Goal: Task Accomplishment & Management: Use online tool/utility

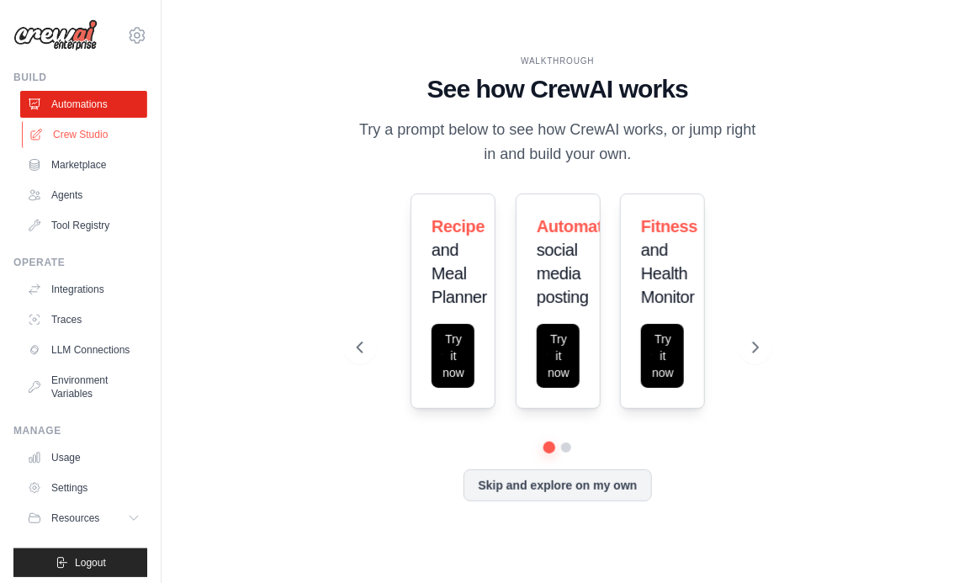
click at [95, 132] on link "Crew Studio" at bounding box center [85, 134] width 127 height 27
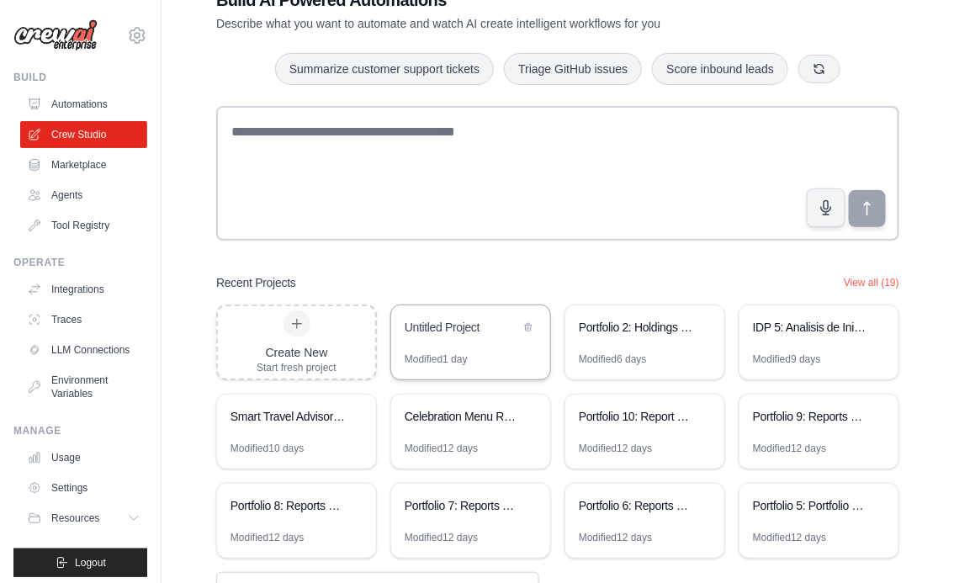
scroll to position [117, 0]
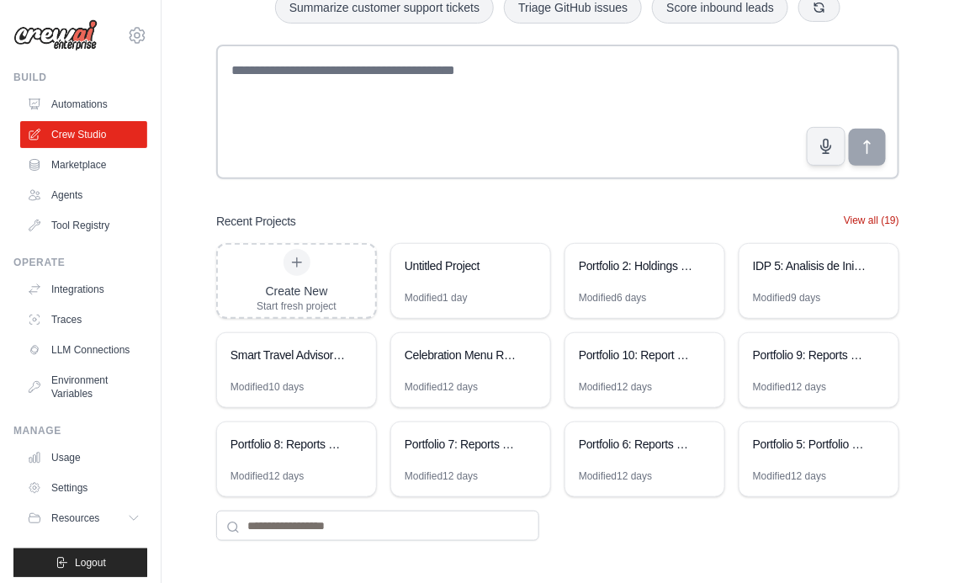
click at [882, 216] on button "View all (19)" at bounding box center [872, 220] width 56 height 13
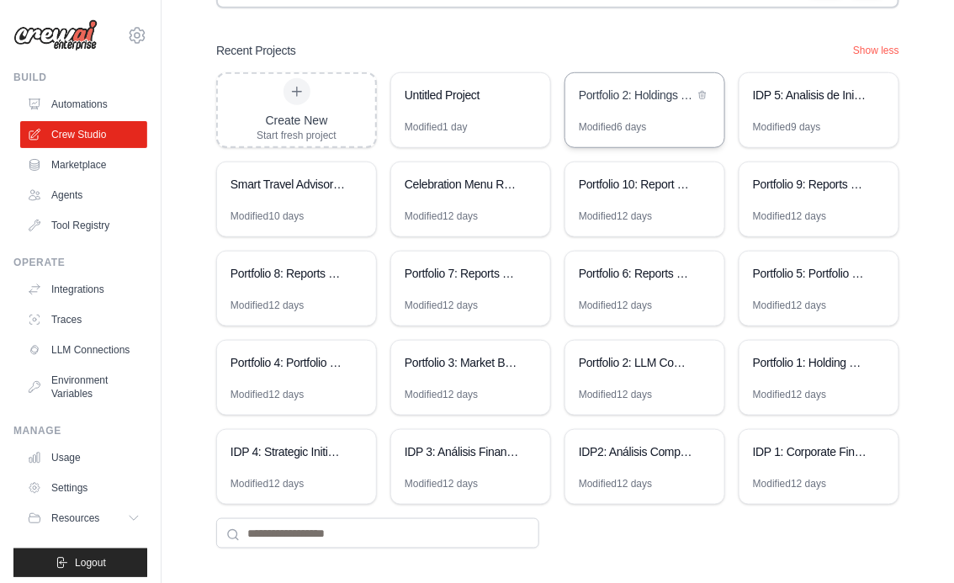
scroll to position [295, 0]
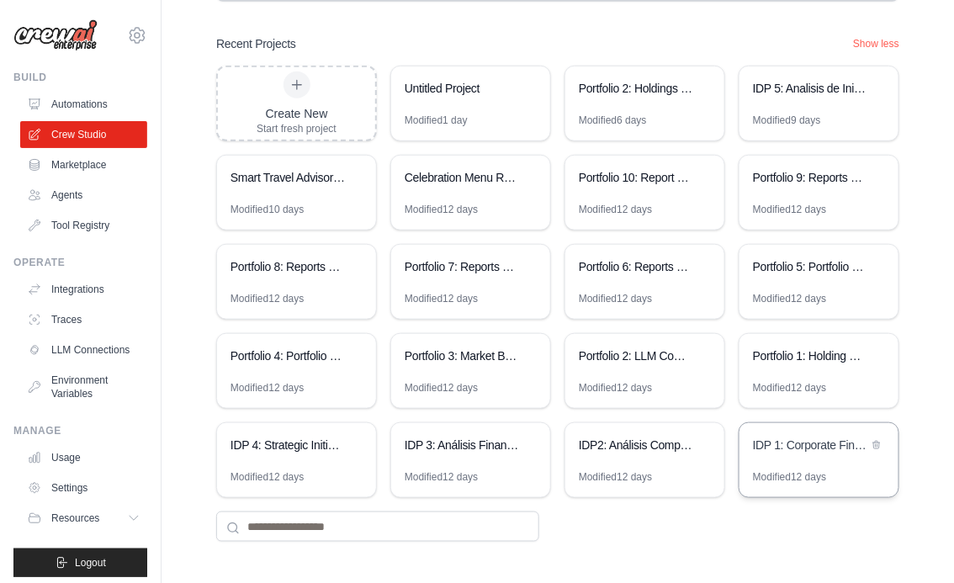
click at [817, 460] on div "IDP 1: Corporate Financial Analysis Suite" at bounding box center [819, 446] width 159 height 47
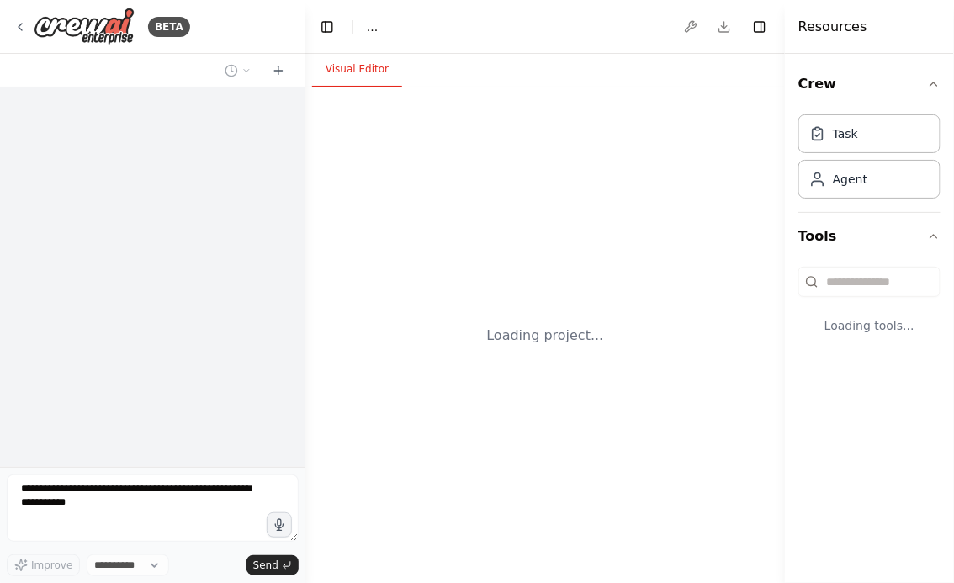
select select "****"
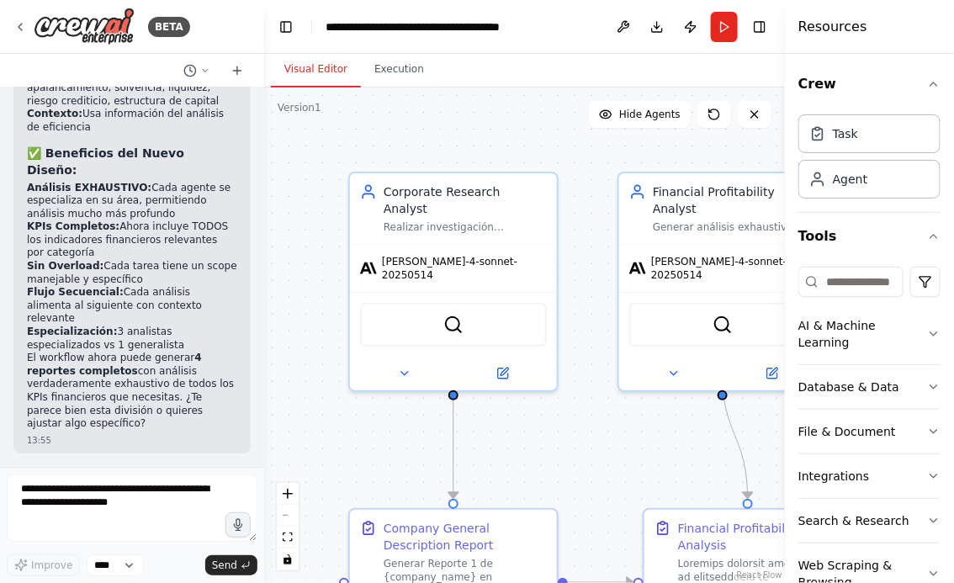
drag, startPoint x: 305, startPoint y: 279, endPoint x: 143, endPoint y: 281, distance: 161.6
click at [143, 281] on div "BETA Hello! I'm the CrewAI assistant. What kind of automation do you want to bu…" at bounding box center [132, 291] width 264 height 583
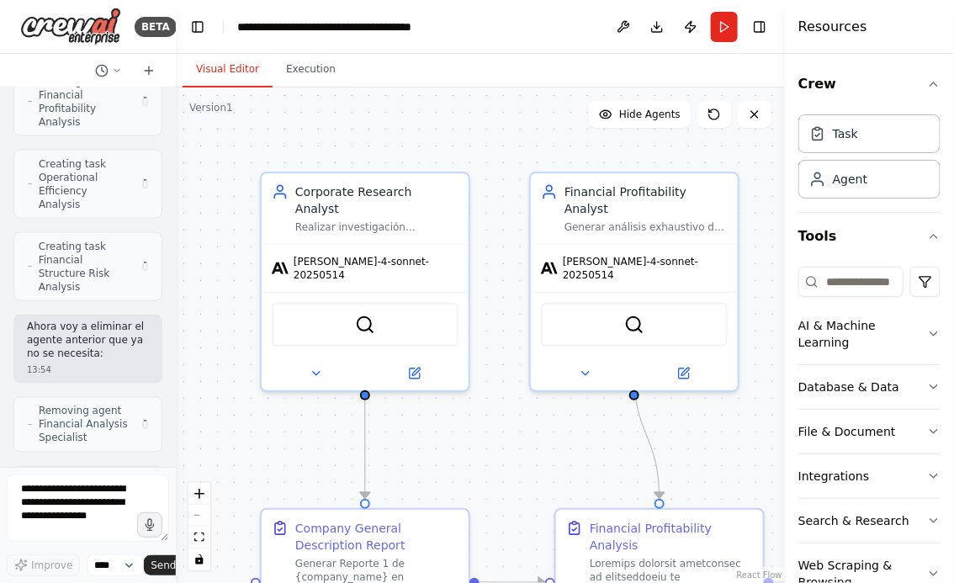
scroll to position [27994, 0]
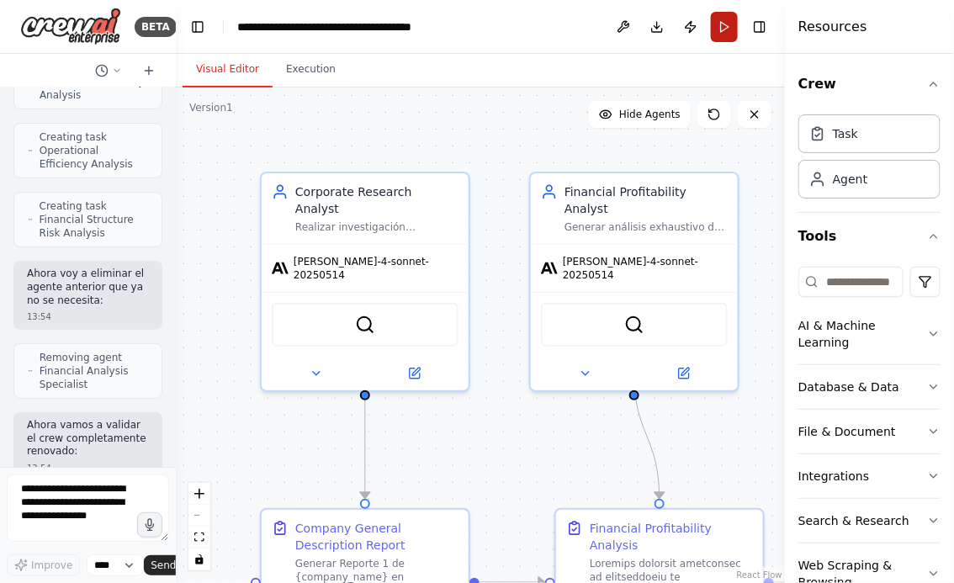
click at [732, 29] on button "Run" at bounding box center [724, 27] width 27 height 30
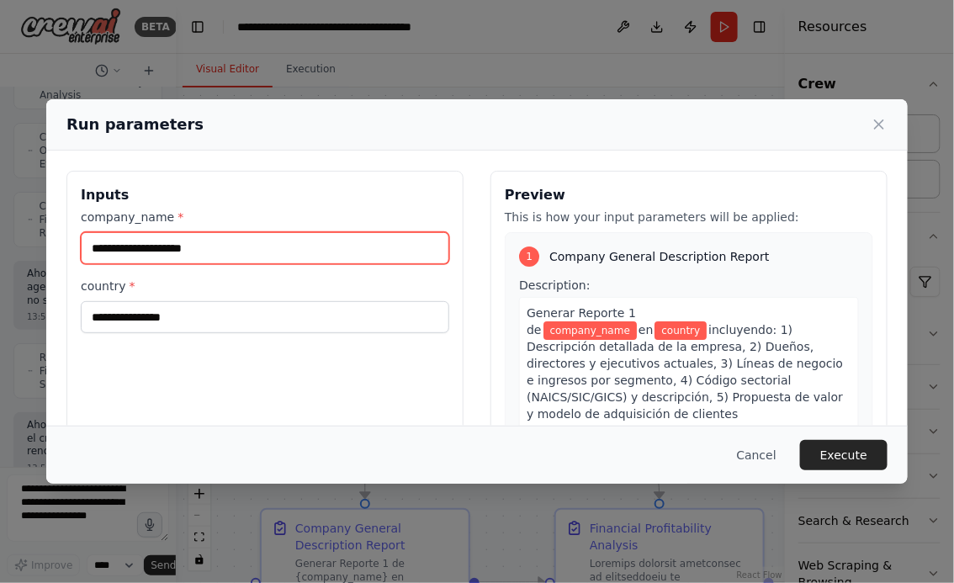
click at [189, 249] on input "company_name *" at bounding box center [265, 248] width 369 height 32
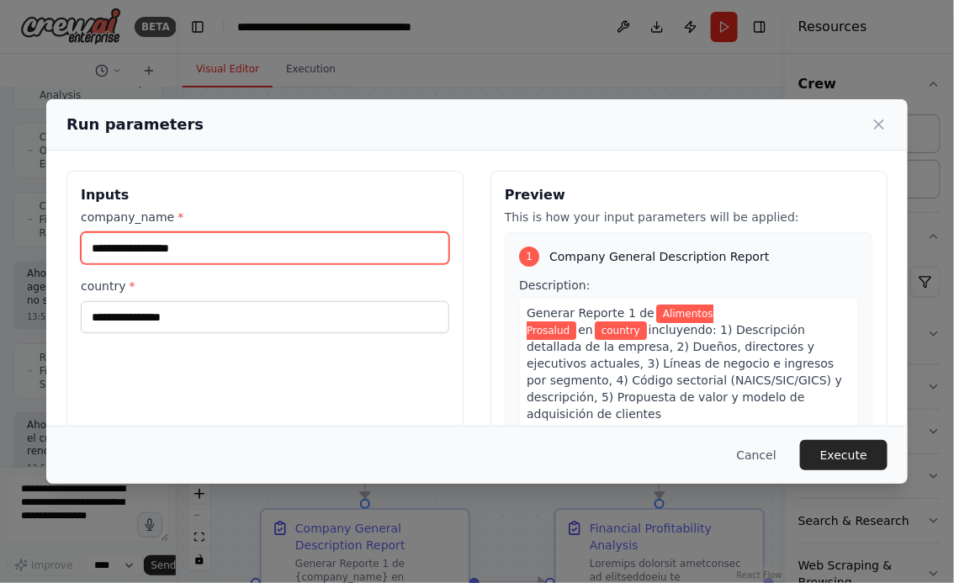
type input "**********"
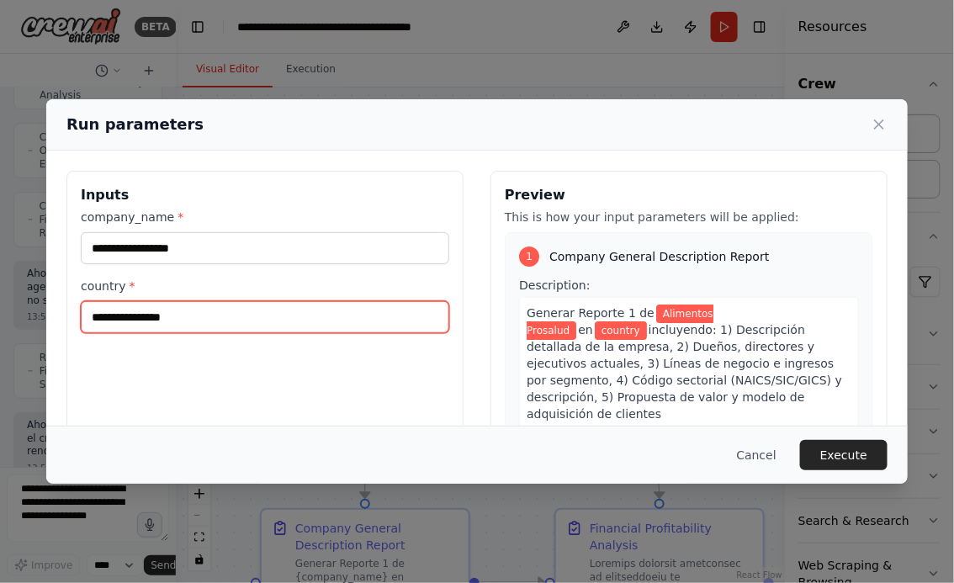
click at [247, 322] on input "country *" at bounding box center [265, 317] width 369 height 32
type input "*****"
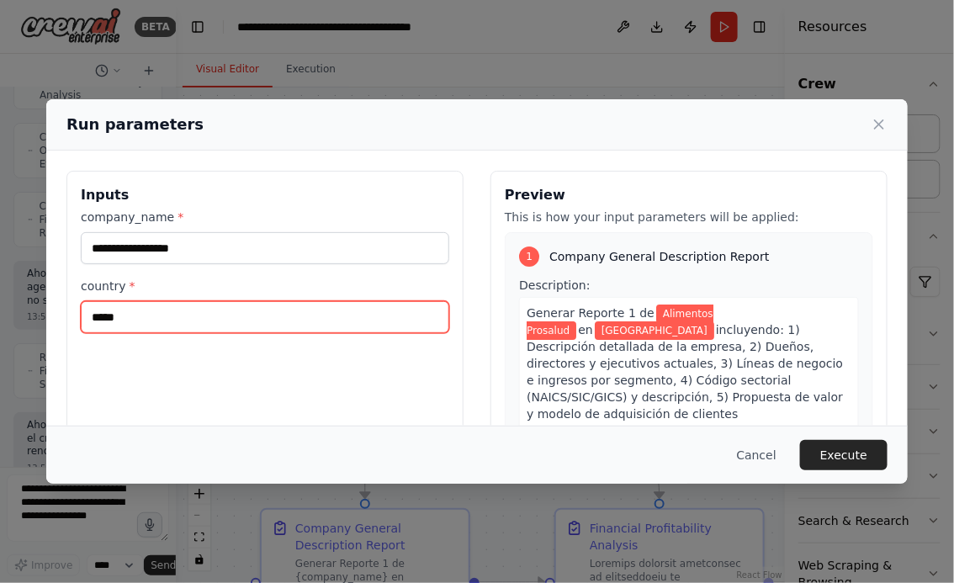
drag, startPoint x: 135, startPoint y: 321, endPoint x: 20, endPoint y: 321, distance: 115.3
click at [20, 321] on div "**********" at bounding box center [477, 291] width 954 height 583
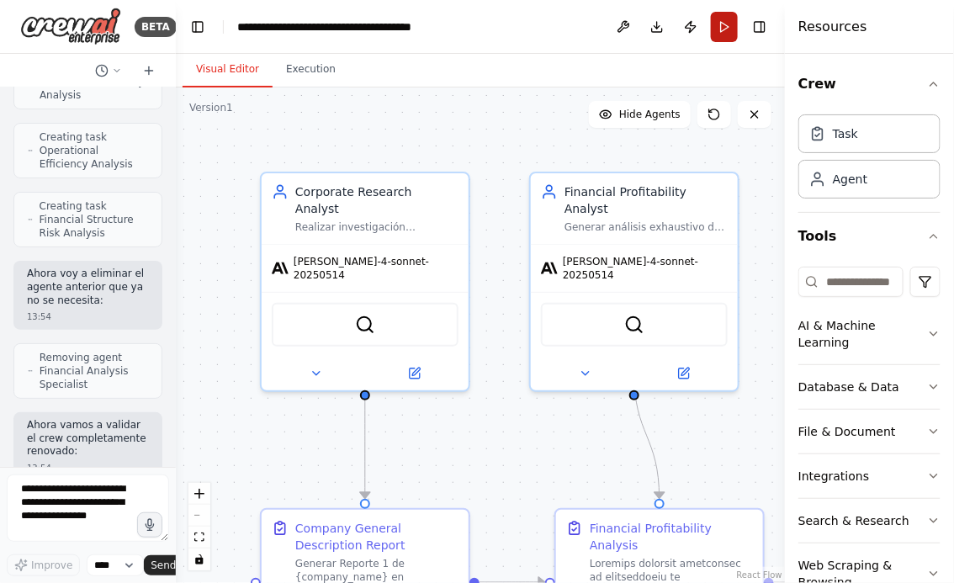
click at [734, 41] on button "Run" at bounding box center [724, 27] width 27 height 30
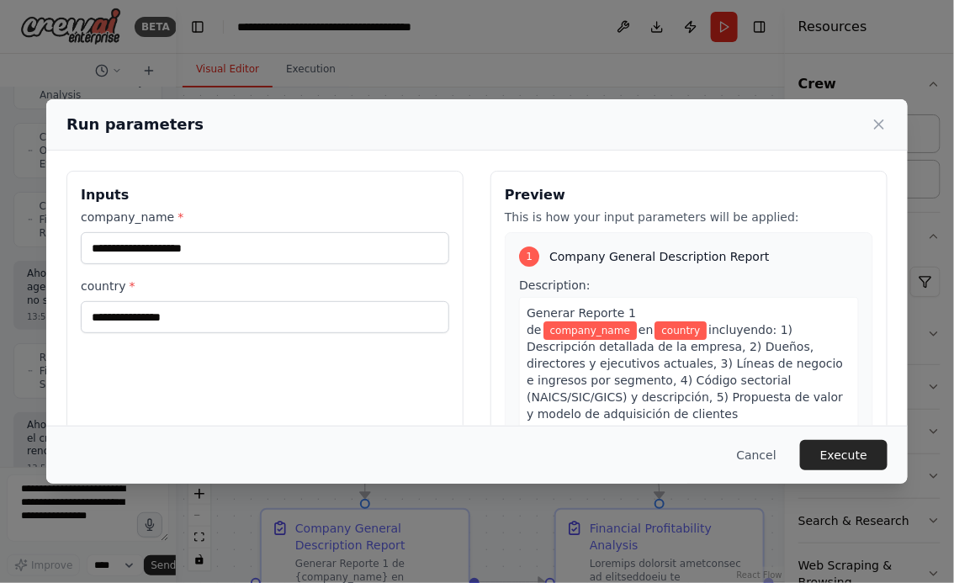
click at [221, 231] on div "company_name *" at bounding box center [265, 237] width 369 height 56
click at [246, 247] on input "company_name *" at bounding box center [265, 248] width 369 height 32
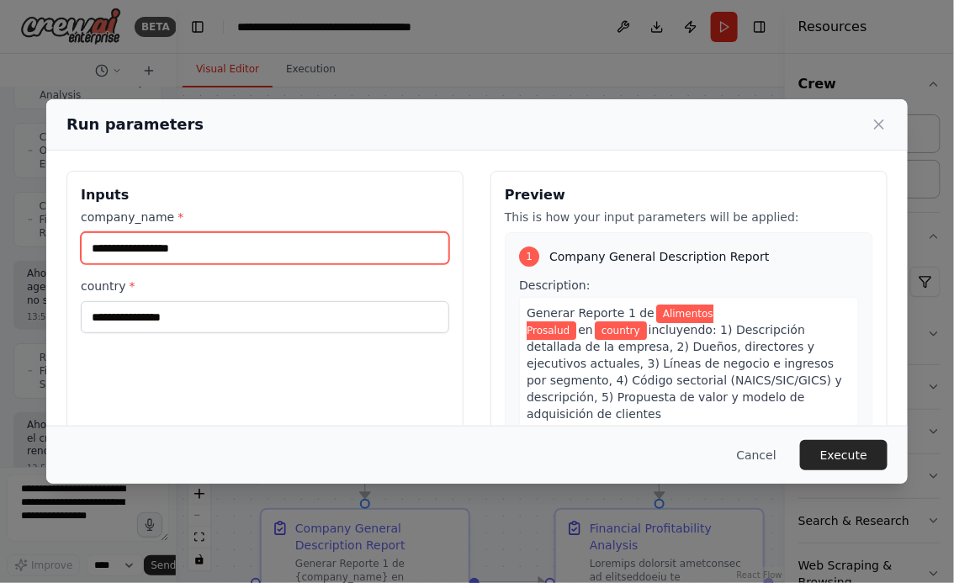
type input "**********"
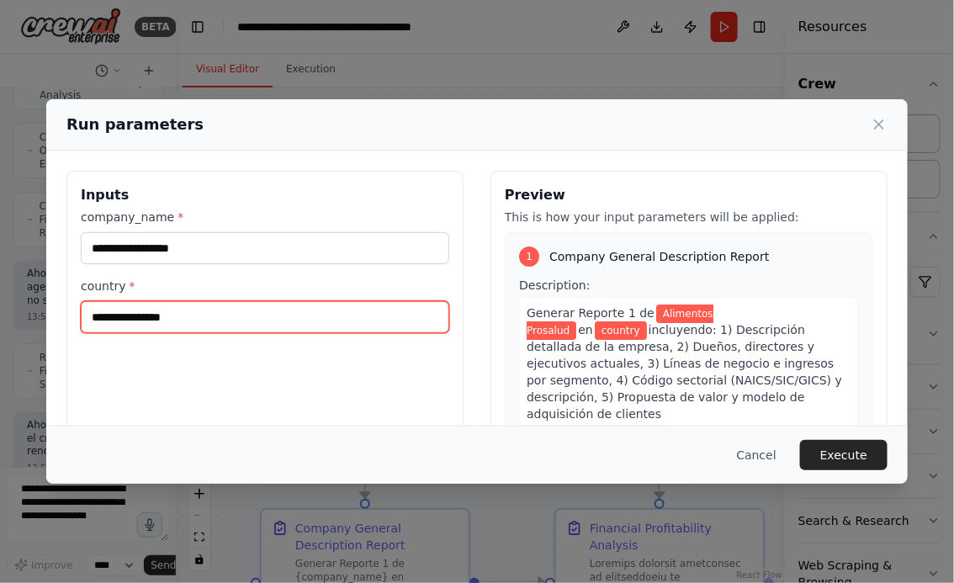
click at [203, 314] on input "country *" at bounding box center [265, 317] width 369 height 32
type input "*"
type input "**********"
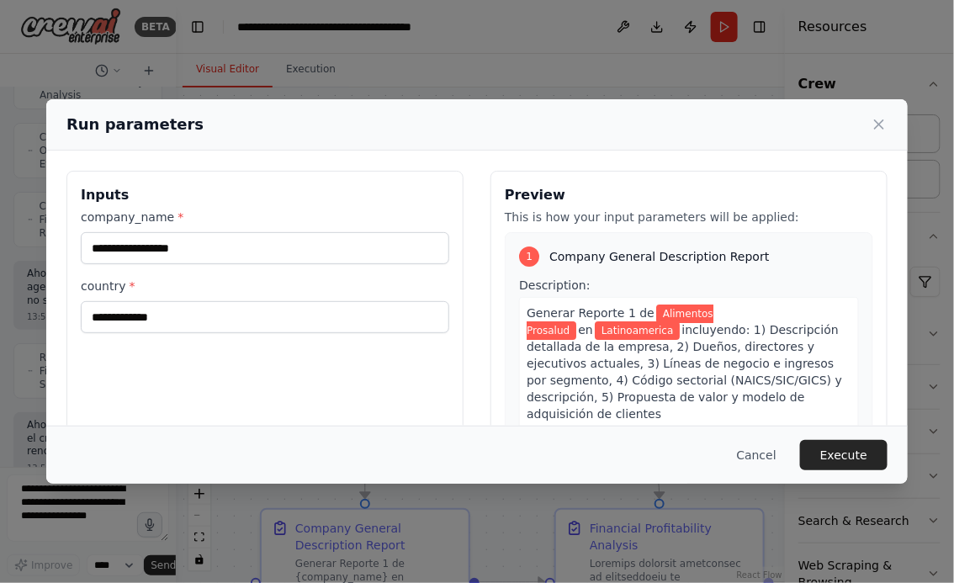
click at [485, 398] on div "**********" at bounding box center [476, 370] width 821 height 399
click at [842, 454] on button "Execute" at bounding box center [844, 455] width 88 height 30
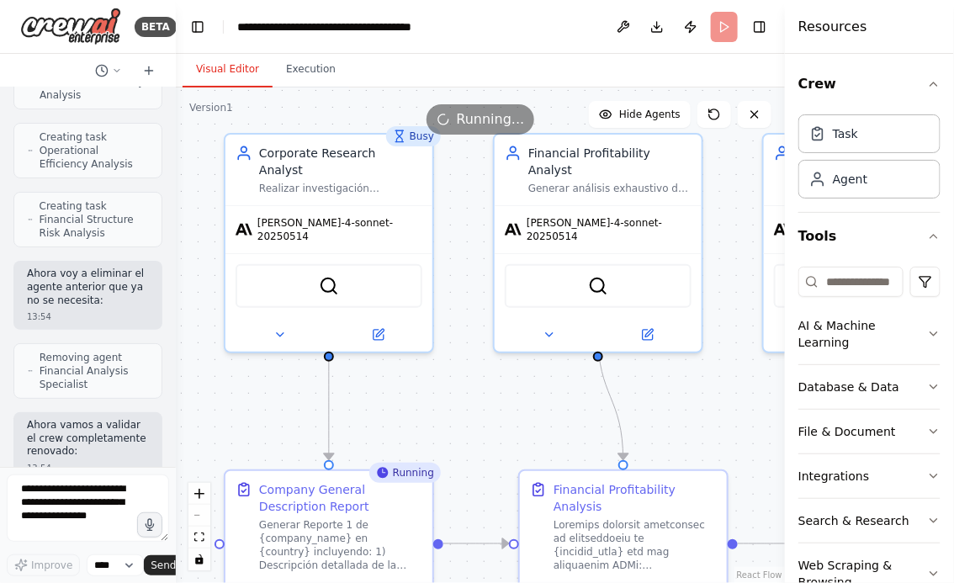
drag, startPoint x: 519, startPoint y: 438, endPoint x: 471, endPoint y: 380, distance: 76.0
click at [471, 380] on div ".deletable-edge-delete-btn { width: 20px; height: 20px; border: 0px solid #ffff…" at bounding box center [480, 336] width 609 height 496
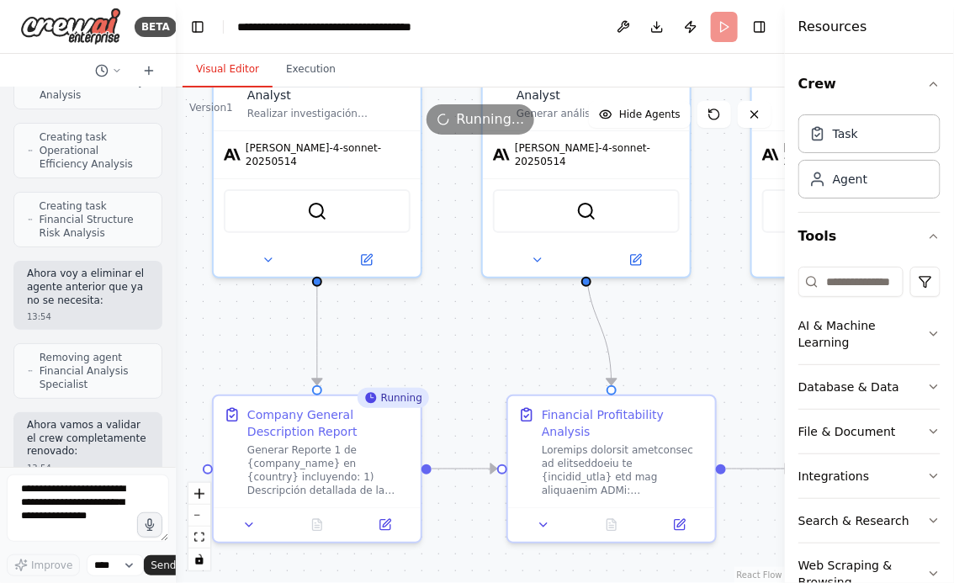
drag, startPoint x: 486, startPoint y: 385, endPoint x: 486, endPoint y: 326, distance: 59.7
click at [486, 326] on div ".deletable-edge-delete-btn { width: 20px; height: 20px; border: 0px solid #ffff…" at bounding box center [480, 336] width 609 height 496
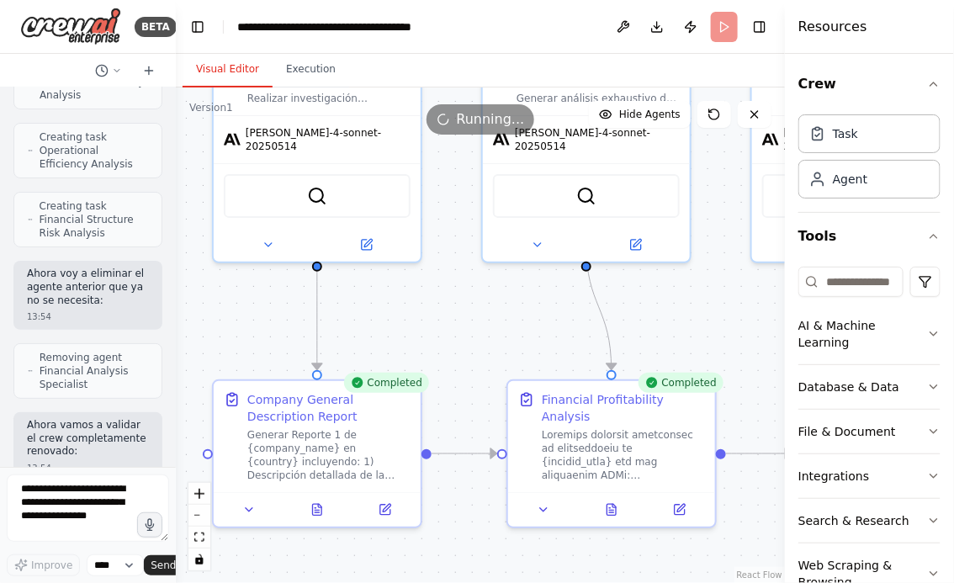
drag, startPoint x: 466, startPoint y: 304, endPoint x: 378, endPoint y: 304, distance: 88.4
click at [378, 304] on div ".deletable-edge-delete-btn { width: 20px; height: 20px; border: 0px solid #ffff…" at bounding box center [480, 336] width 609 height 496
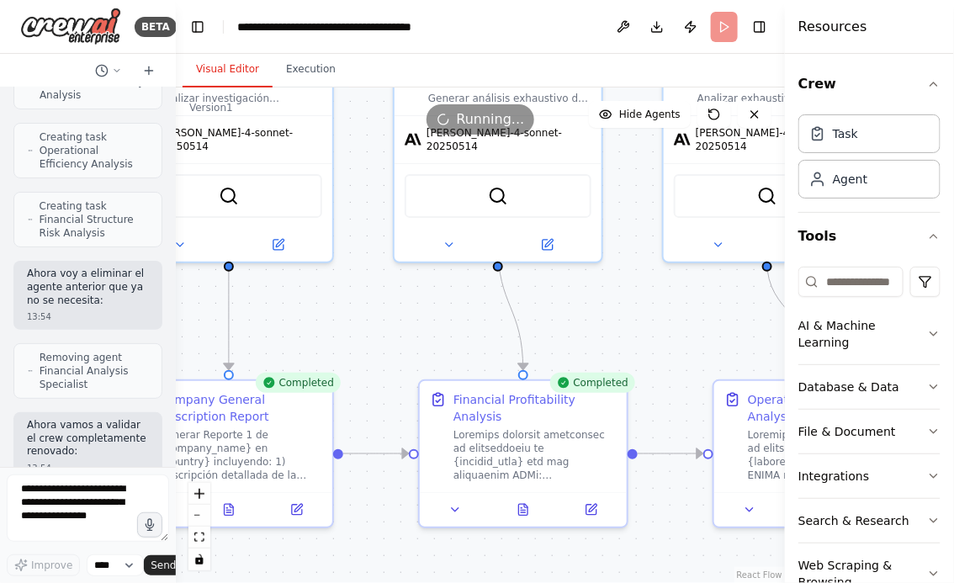
drag, startPoint x: 677, startPoint y: 312, endPoint x: 532, endPoint y: 302, distance: 145.9
click at [532, 302] on div ".deletable-edge-delete-btn { width: 20px; height: 20px; border: 0px solid #ffff…" at bounding box center [480, 336] width 609 height 496
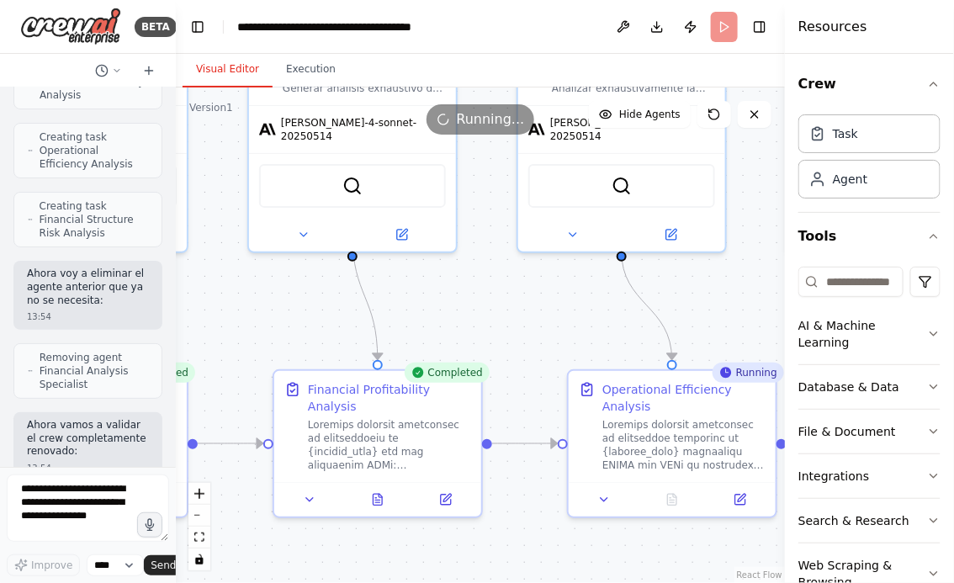
drag, startPoint x: 556, startPoint y: 340, endPoint x: 530, endPoint y: 320, distance: 33.0
click at [530, 320] on div ".deletable-edge-delete-btn { width: 20px; height: 20px; border: 0px solid #ffff…" at bounding box center [480, 336] width 609 height 496
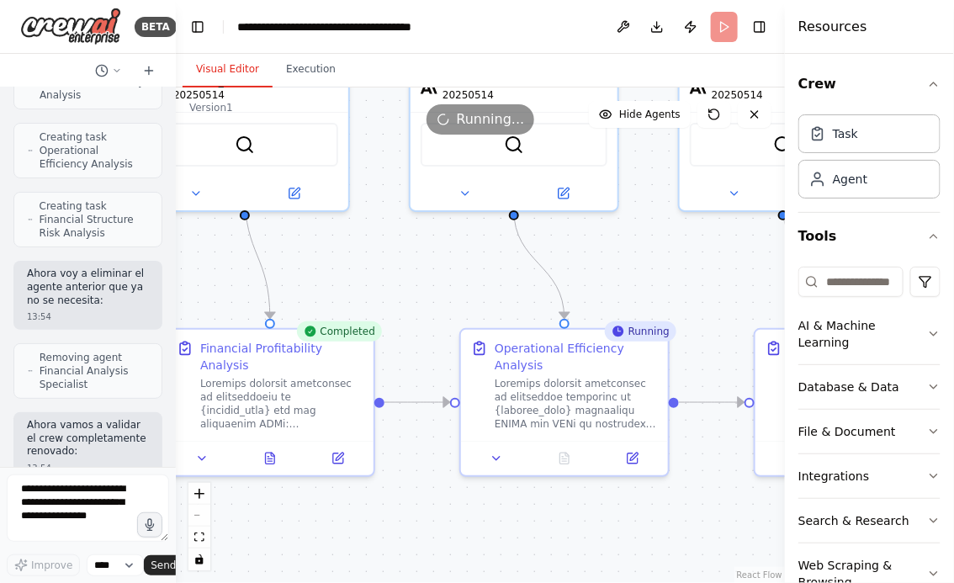
drag, startPoint x: 504, startPoint y: 316, endPoint x: 394, endPoint y: 286, distance: 114.3
click at [394, 286] on div ".deletable-edge-delete-btn { width: 20px; height: 20px; border: 0px solid #ffff…" at bounding box center [480, 336] width 609 height 496
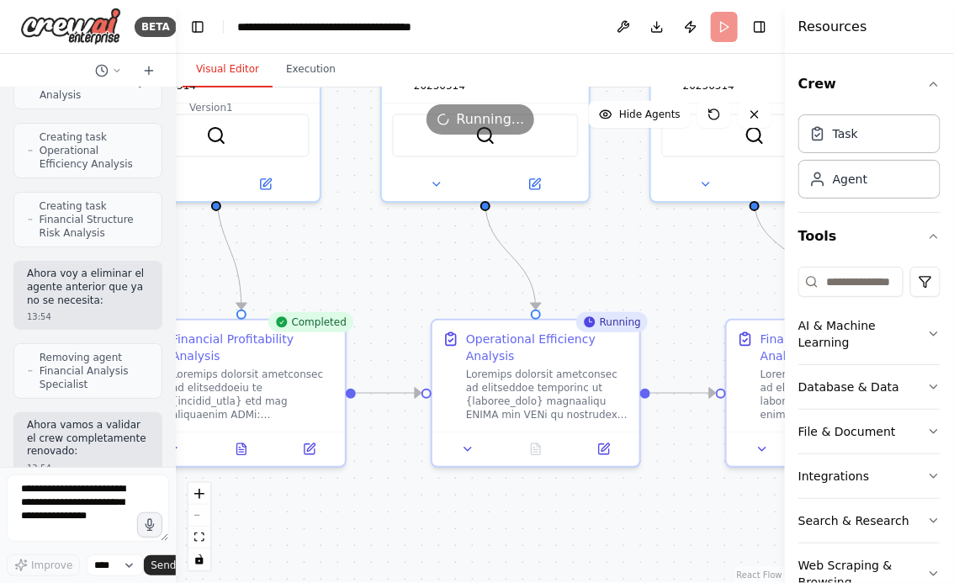
drag, startPoint x: 566, startPoint y: 267, endPoint x: 645, endPoint y: 267, distance: 78.3
click at [643, 267] on div ".deletable-edge-delete-btn { width: 20px; height: 20px; border: 0px solid #ffff…" at bounding box center [480, 336] width 609 height 496
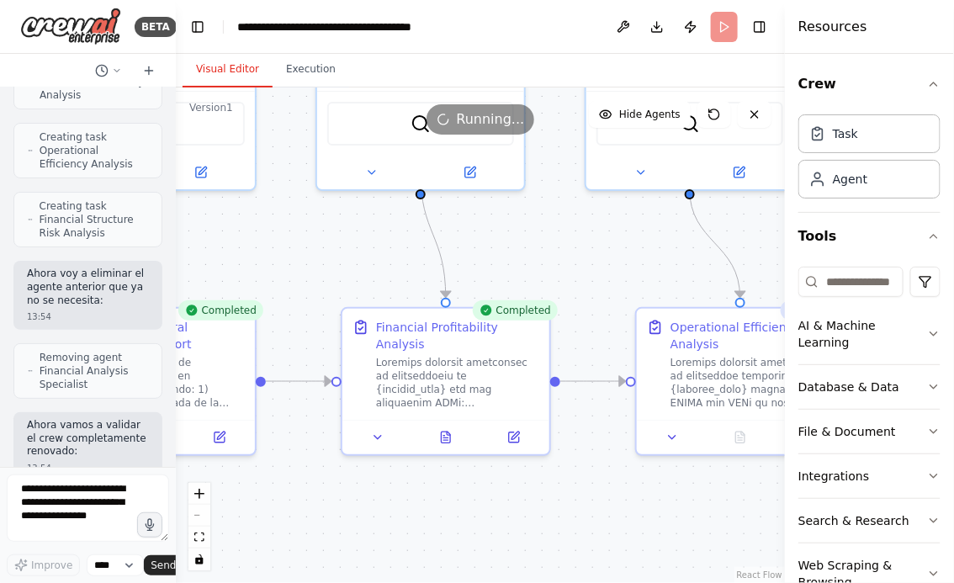
drag, startPoint x: 419, startPoint y: 279, endPoint x: 553, endPoint y: 267, distance: 134.3
click at [553, 267] on div ".deletable-edge-delete-btn { width: 20px; height: 20px; border: 0px solid #ffff…" at bounding box center [480, 336] width 609 height 496
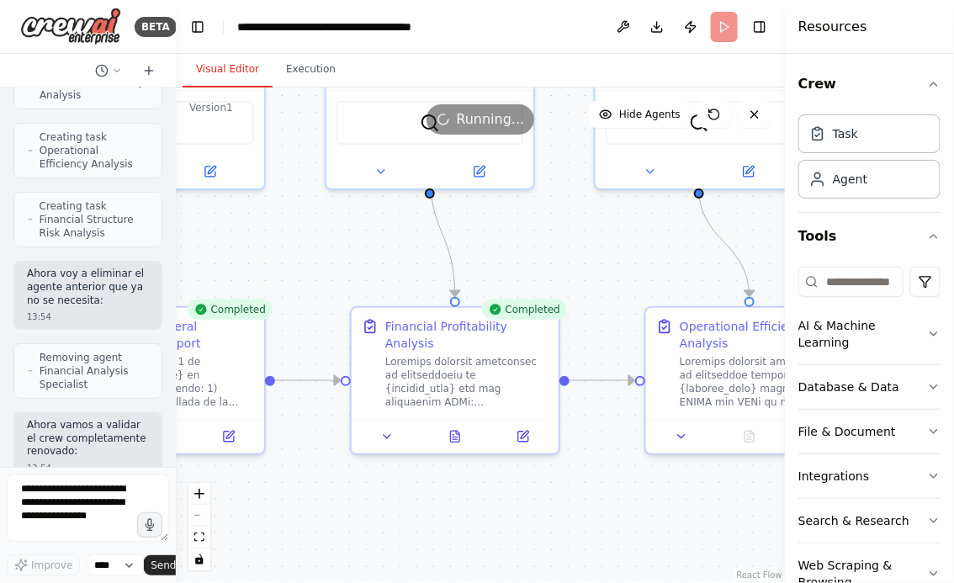
drag, startPoint x: 303, startPoint y: 264, endPoint x: 443, endPoint y: 262, distance: 139.7
click at [443, 262] on div ".deletable-edge-delete-btn { width: 20px; height: 20px; border: 0px solid #ffff…" at bounding box center [480, 336] width 609 height 496
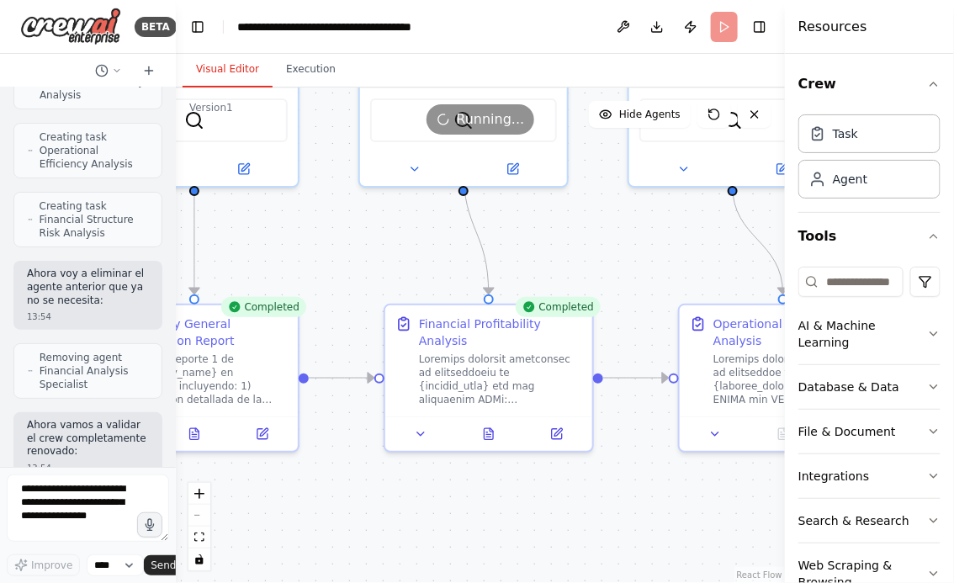
drag, startPoint x: 481, startPoint y: 262, endPoint x: 271, endPoint y: 271, distance: 210.6
click at [271, 271] on div ".deletable-edge-delete-btn { width: 20px; height: 20px; border: 0px solid #ffff…" at bounding box center [480, 336] width 609 height 496
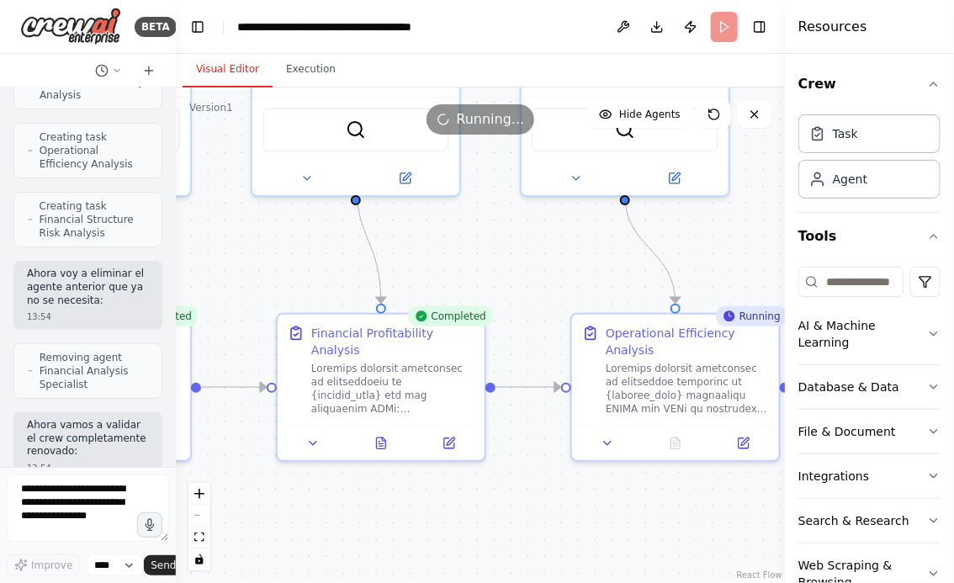
drag, startPoint x: 406, startPoint y: 257, endPoint x: 307, endPoint y: 244, distance: 99.3
click at [309, 244] on div ".deletable-edge-delete-btn { width: 20px; height: 20px; border: 0px solid #ffff…" at bounding box center [480, 336] width 609 height 496
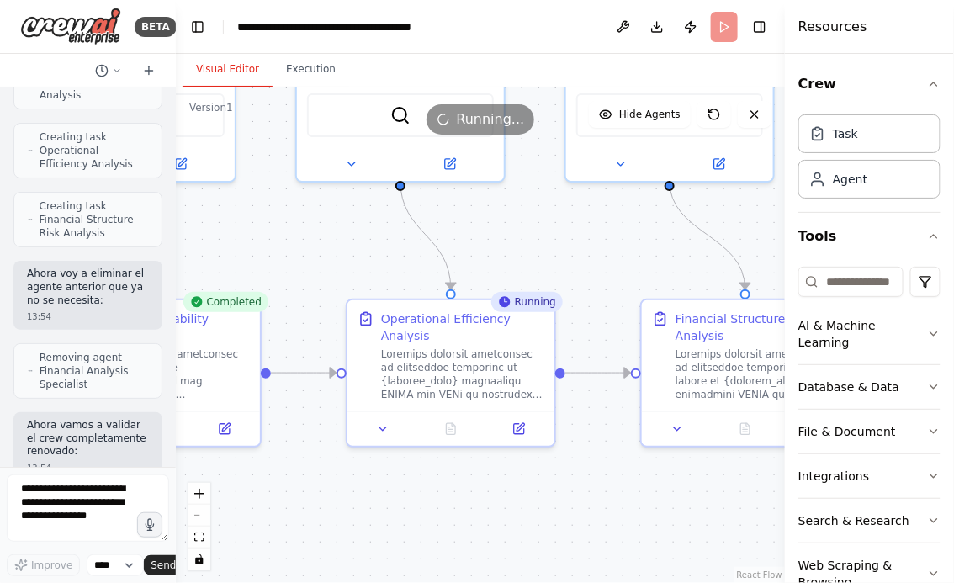
drag, startPoint x: 571, startPoint y: 222, endPoint x: 441, endPoint y: 216, distance: 130.6
click at [441, 216] on div ".deletable-edge-delete-btn { width: 20px; height: 20px; border: 0px solid #ffff…" at bounding box center [480, 336] width 609 height 496
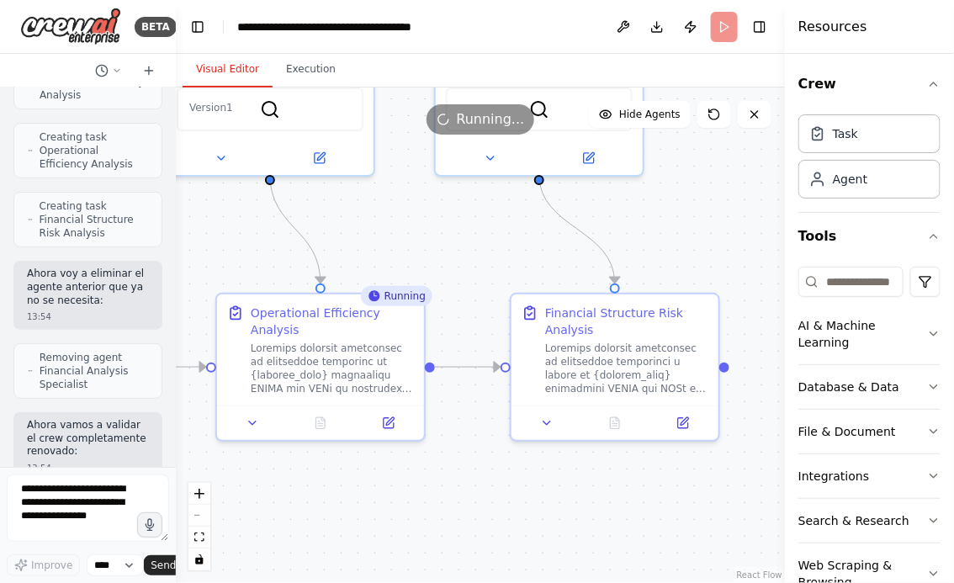
drag, startPoint x: 724, startPoint y: 246, endPoint x: 673, endPoint y: 204, distance: 65.7
click at [673, 204] on div ".deletable-edge-delete-btn { width: 20px; height: 20px; border: 0px solid #ffff…" at bounding box center [480, 336] width 609 height 496
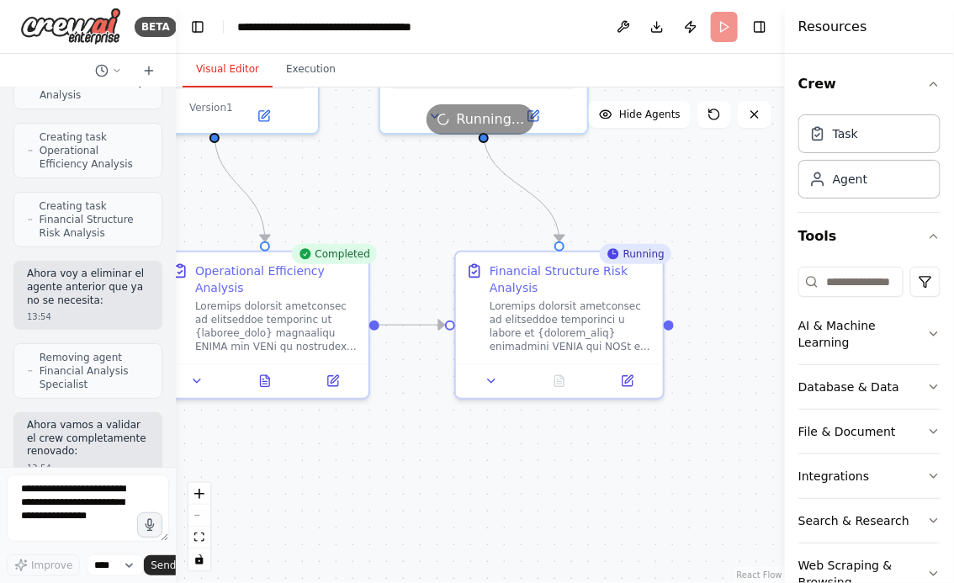
drag, startPoint x: 417, startPoint y: 459, endPoint x: 534, endPoint y: 459, distance: 117.8
click at [533, 459] on div ".deletable-edge-delete-btn { width: 20px; height: 20px; border: 0px solid #ffff…" at bounding box center [480, 336] width 609 height 496
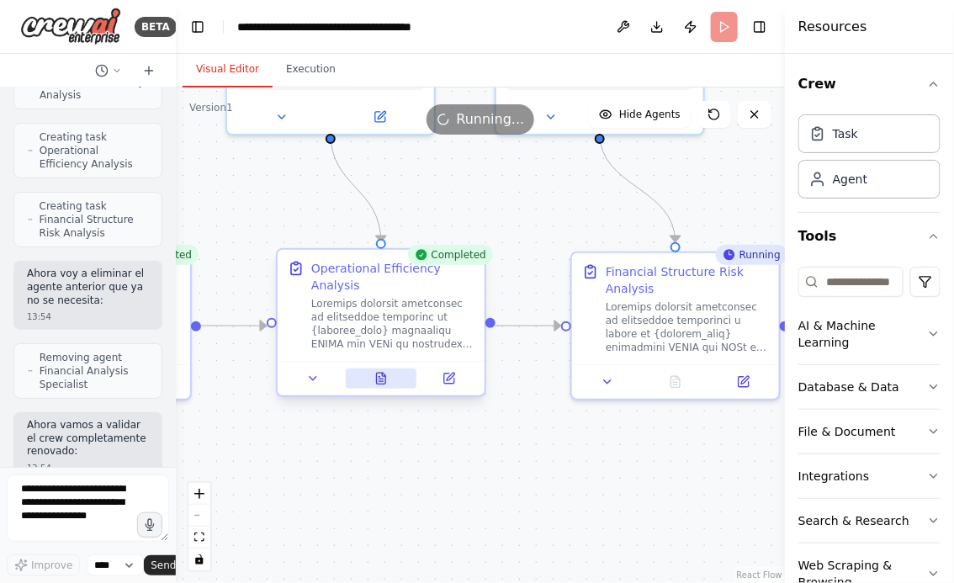
click at [381, 381] on icon at bounding box center [381, 381] width 4 height 0
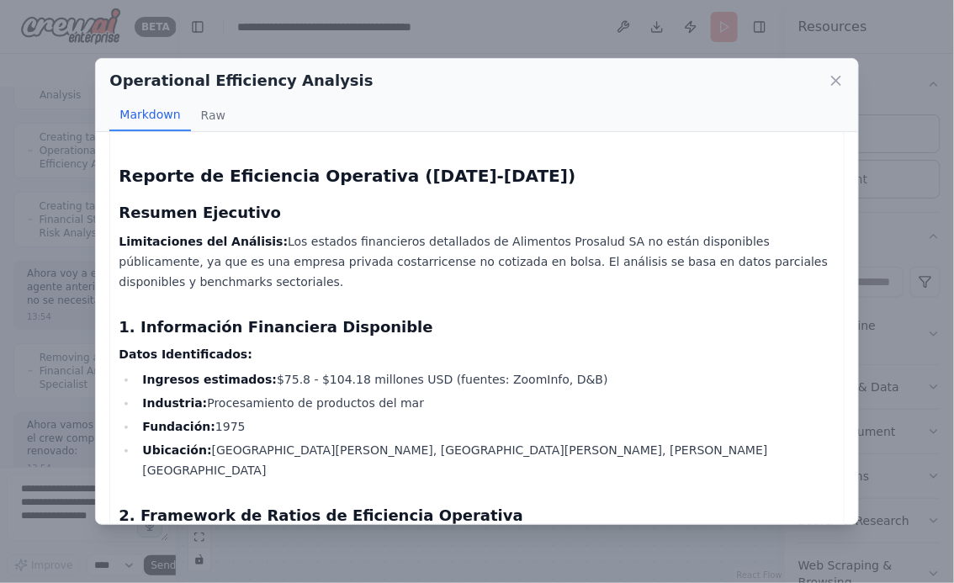
scroll to position [0, 0]
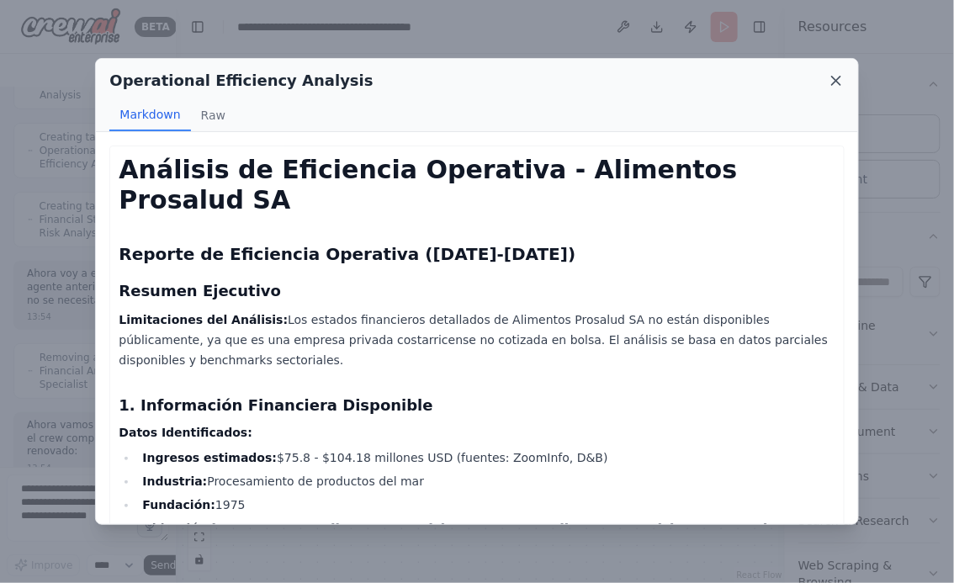
click at [838, 77] on icon at bounding box center [836, 80] width 17 height 17
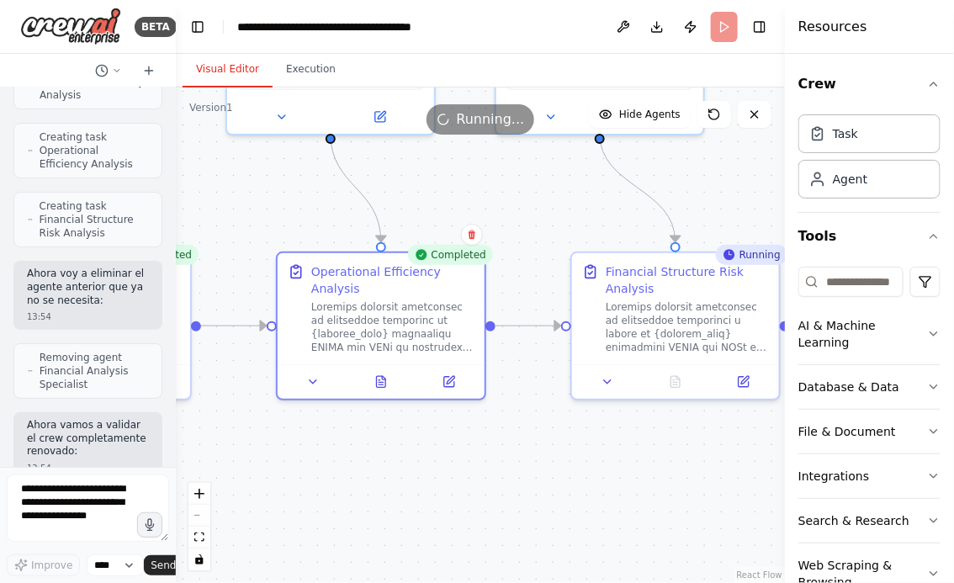
drag, startPoint x: 659, startPoint y: 475, endPoint x: 560, endPoint y: 475, distance: 99.3
click at [560, 475] on div ".deletable-edge-delete-btn { width: 20px; height: 20px; border: 0px solid #ffff…" at bounding box center [480, 336] width 609 height 496
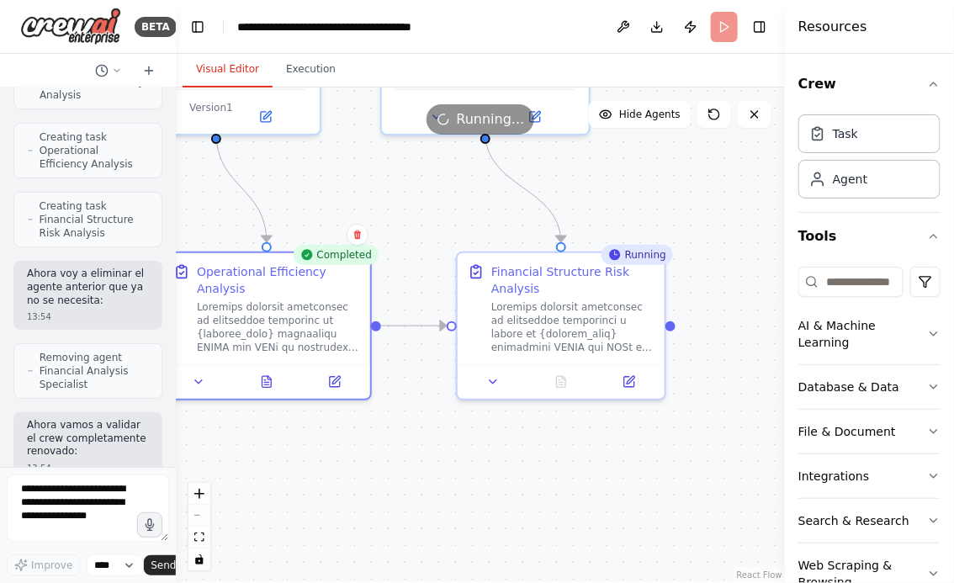
drag, startPoint x: 358, startPoint y: 484, endPoint x: 460, endPoint y: 470, distance: 102.7
click at [460, 470] on div ".deletable-edge-delete-btn { width: 20px; height: 20px; border: 0px solid #ffff…" at bounding box center [480, 336] width 609 height 496
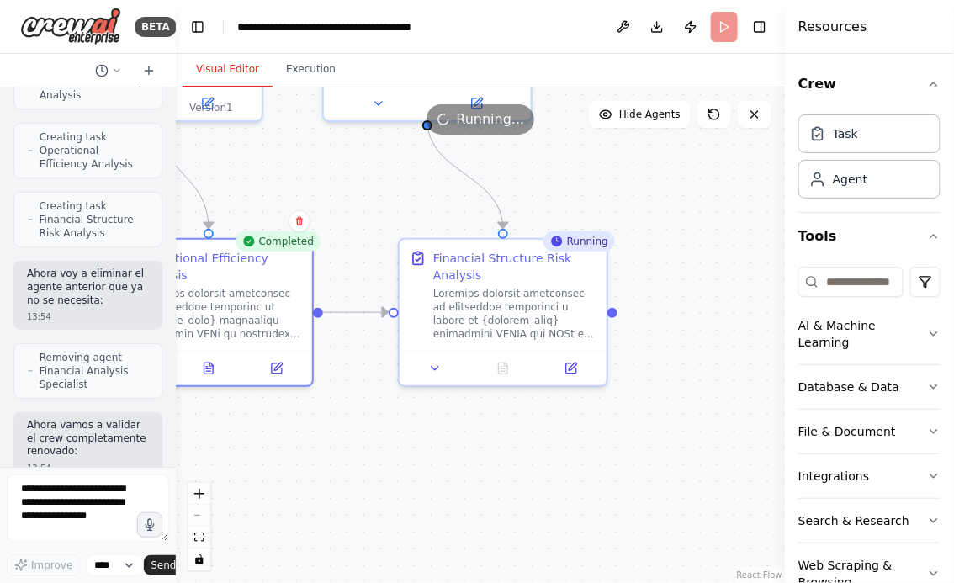
drag, startPoint x: 469, startPoint y: 470, endPoint x: 299, endPoint y: 470, distance: 170.0
click at [300, 470] on div ".deletable-edge-delete-btn { width: 20px; height: 20px; border: 0px solid #ffff…" at bounding box center [480, 336] width 609 height 496
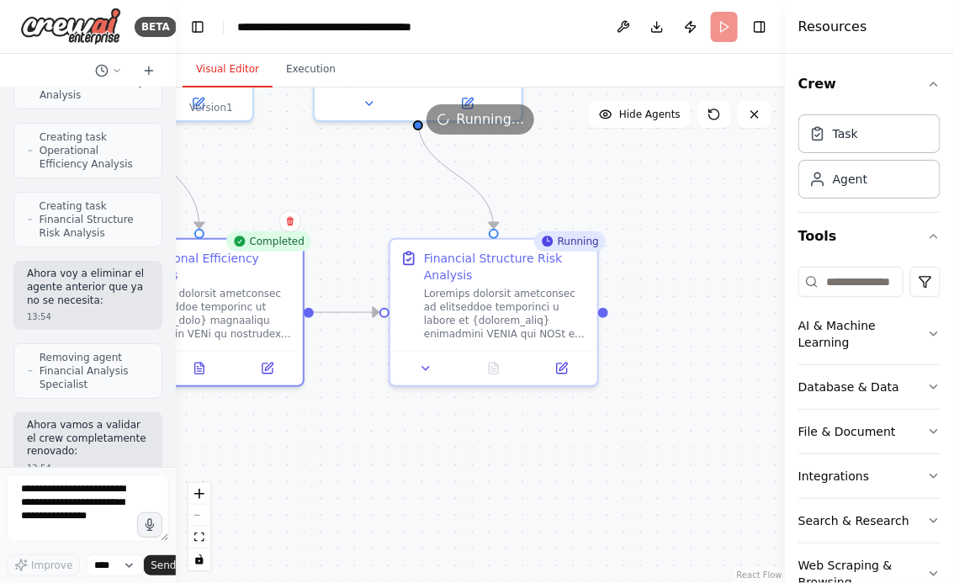
drag, startPoint x: 390, startPoint y: 471, endPoint x: 516, endPoint y: 471, distance: 125.4
click at [504, 471] on div ".deletable-edge-delete-btn { width: 20px; height: 20px; border: 0px solid #ffff…" at bounding box center [480, 336] width 609 height 496
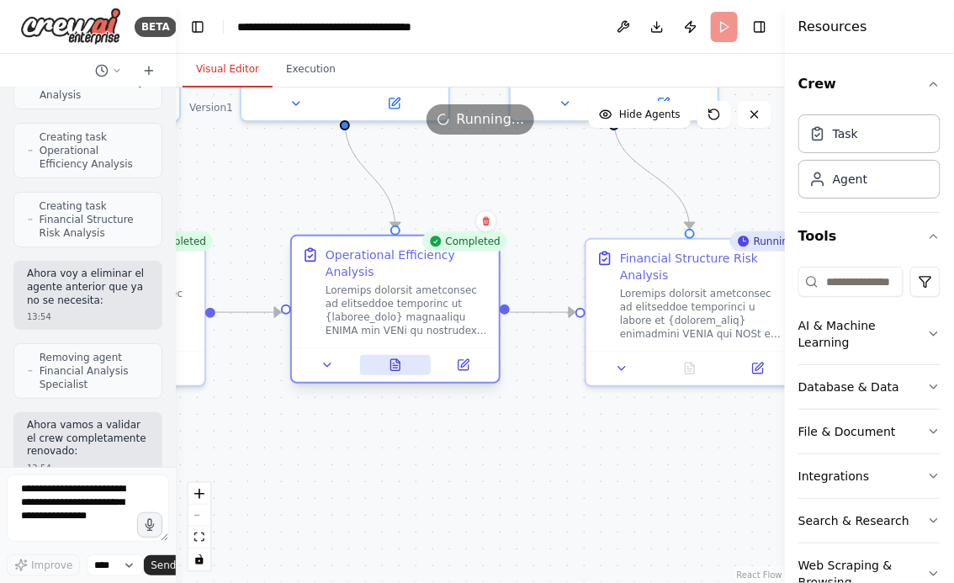
click at [396, 363] on icon at bounding box center [395, 364] width 9 height 11
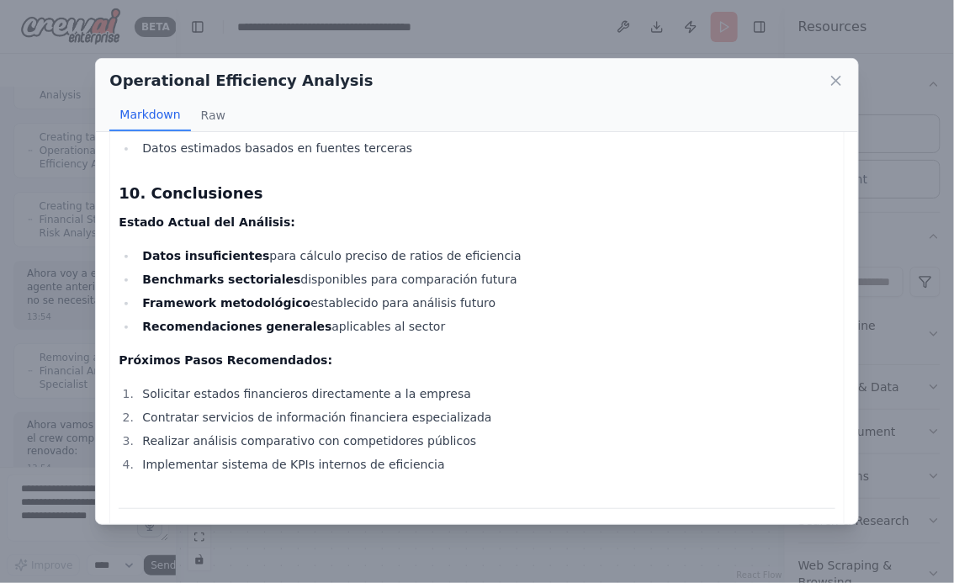
scroll to position [3154, 0]
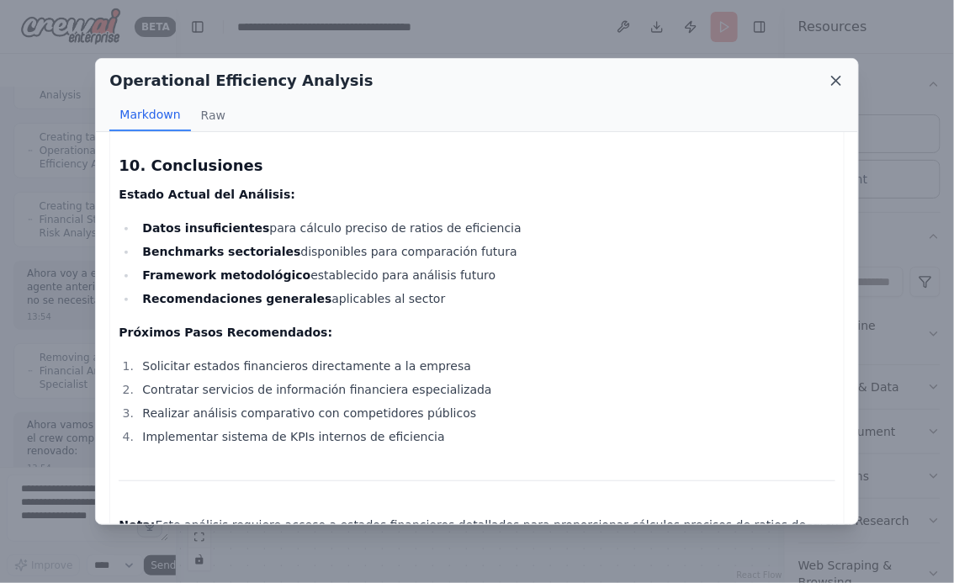
click at [836, 82] on icon at bounding box center [836, 81] width 8 height 8
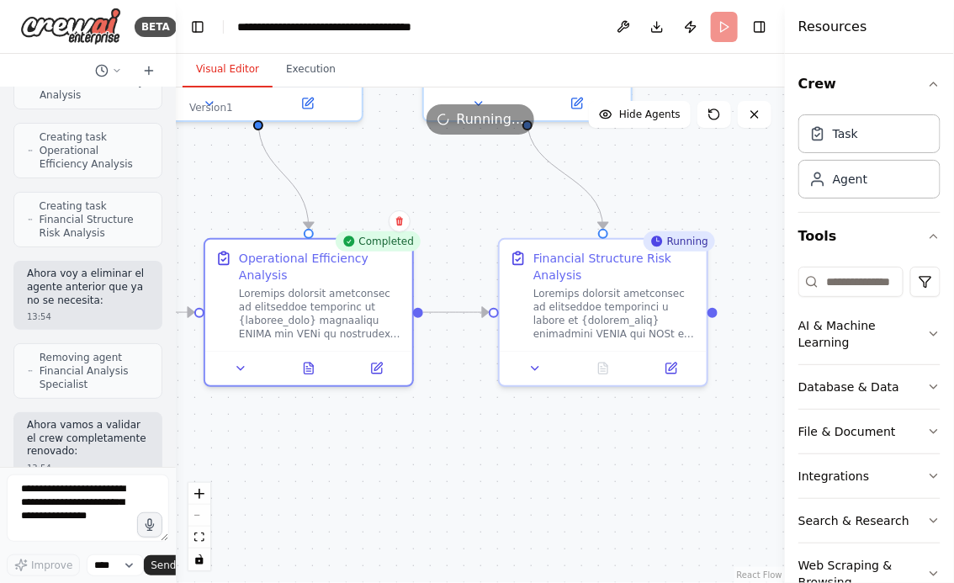
drag, startPoint x: 633, startPoint y: 429, endPoint x: 525, endPoint y: 429, distance: 107.7
click at [525, 429] on div ".deletable-edge-delete-btn { width: 20px; height: 20px; border: 0px solid #ffff…" at bounding box center [480, 336] width 609 height 496
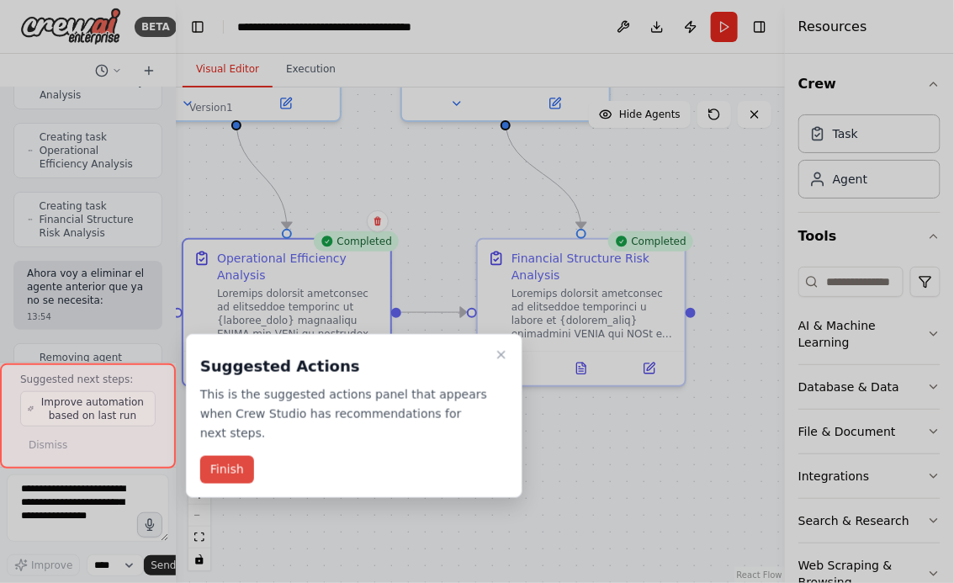
click at [221, 465] on button "Finish" at bounding box center [227, 470] width 54 height 28
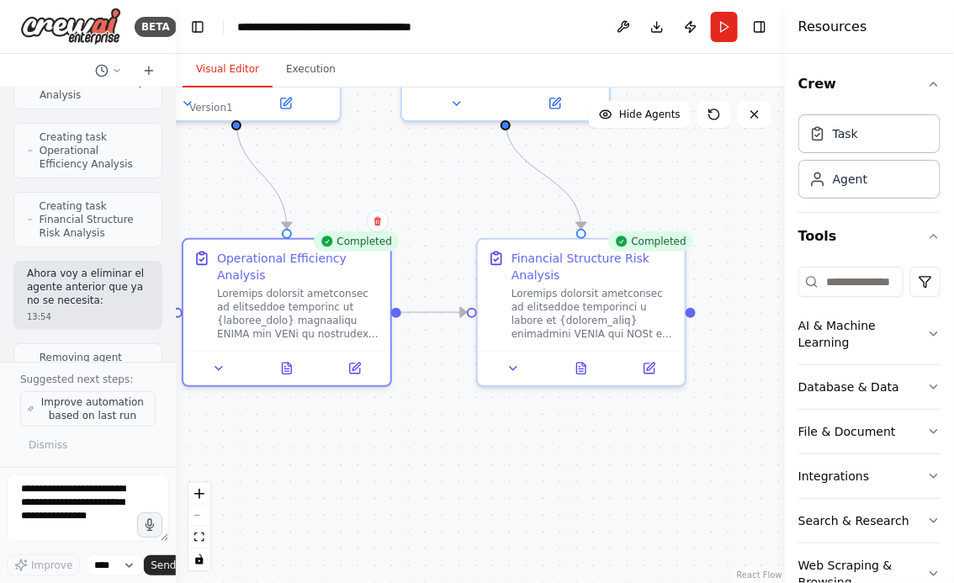
click at [101, 412] on span "Improve automation based on last run" at bounding box center [92, 409] width 111 height 27
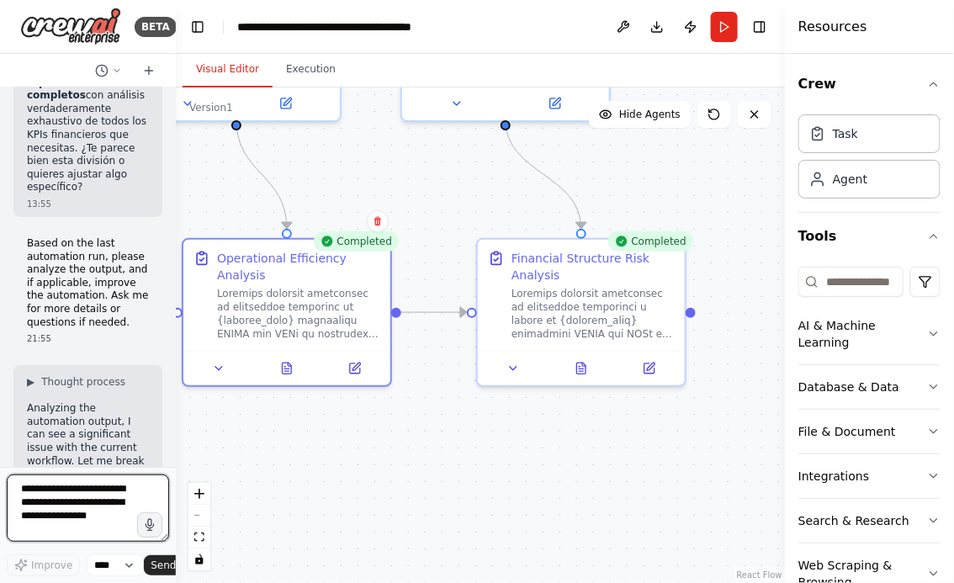
scroll to position [29853, 0]
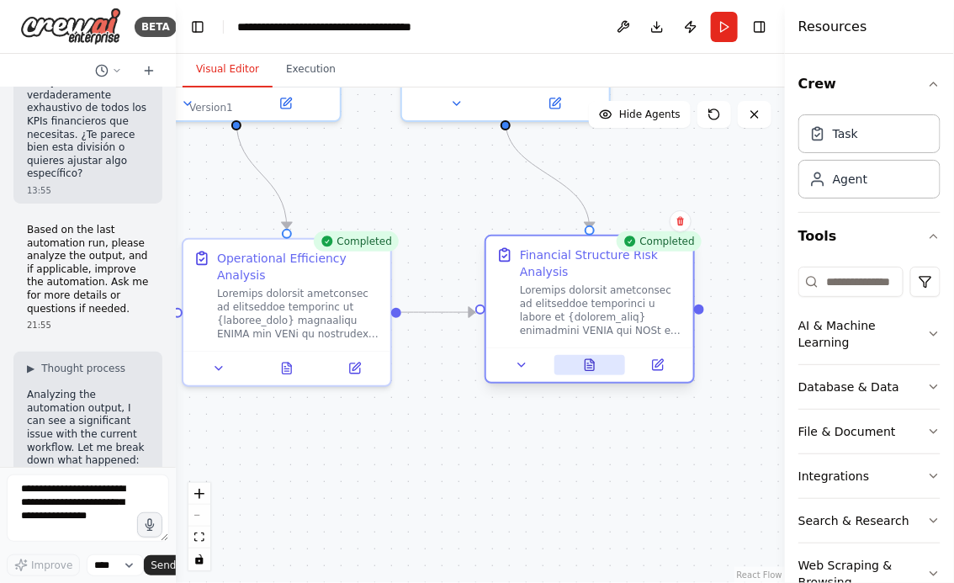
click at [573, 366] on button at bounding box center [591, 365] width 72 height 20
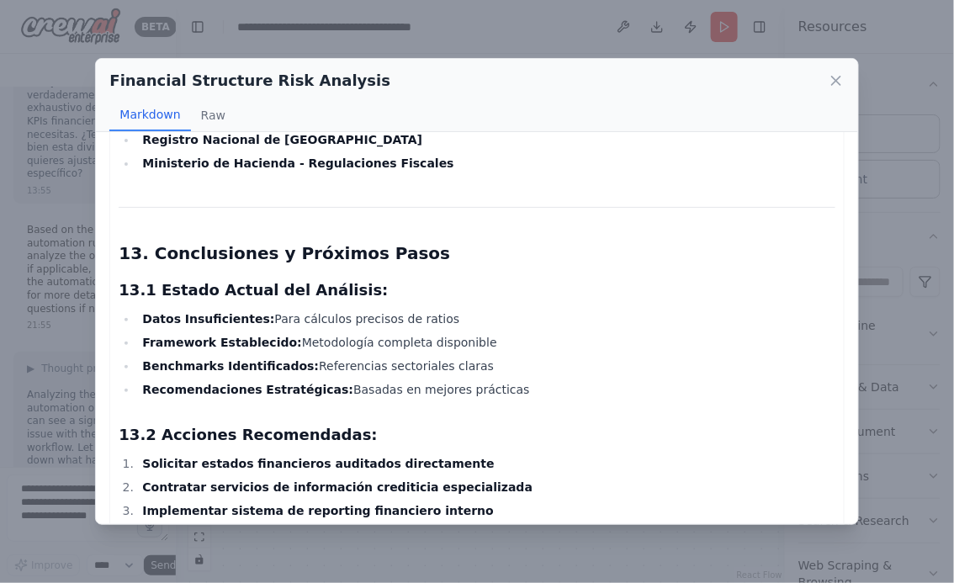
scroll to position [5411, 0]
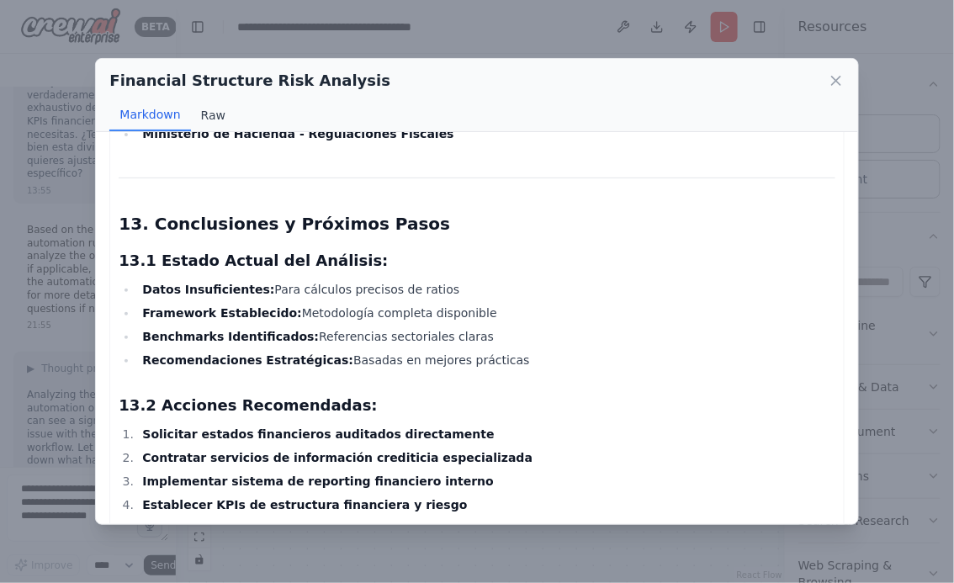
click at [213, 120] on button "Raw" at bounding box center [213, 115] width 45 height 32
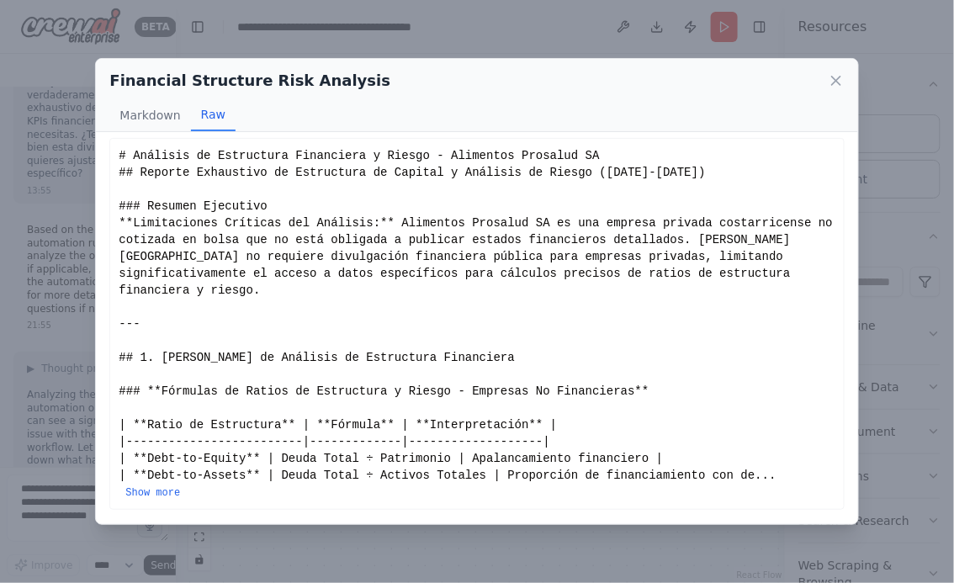
scroll to position [0, 0]
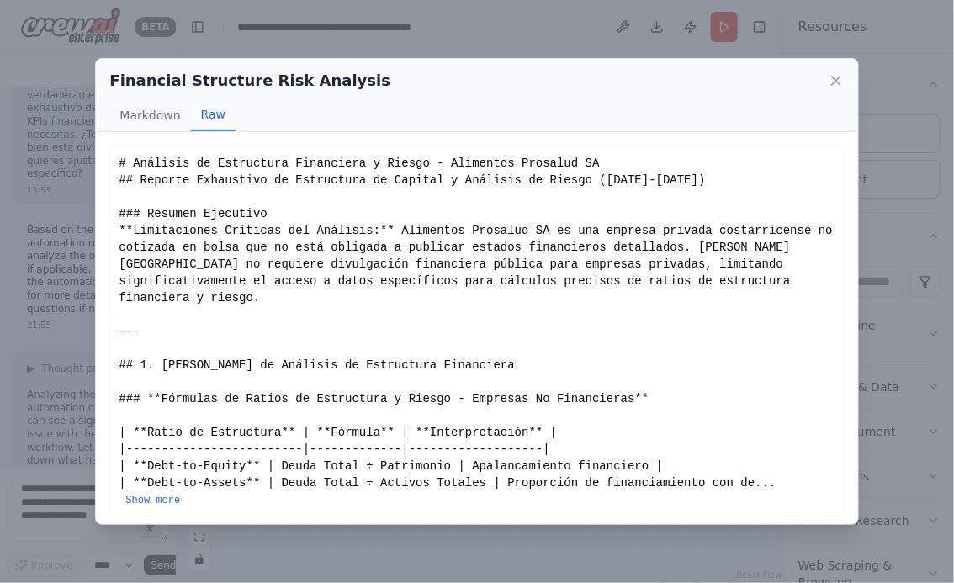
click at [159, 475] on div "# Análisis de Estructura Financiera y Riesgo - Alimentos Prosalud SA ## Reporte…" at bounding box center [477, 331] width 716 height 353
click at [157, 494] on button "Show more" at bounding box center [152, 500] width 55 height 13
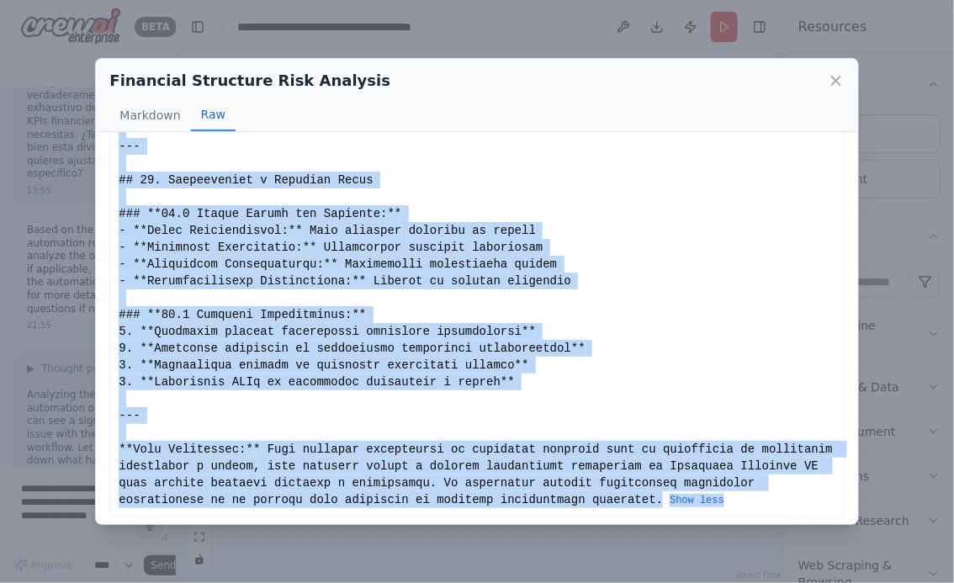
scroll to position [4062, 0]
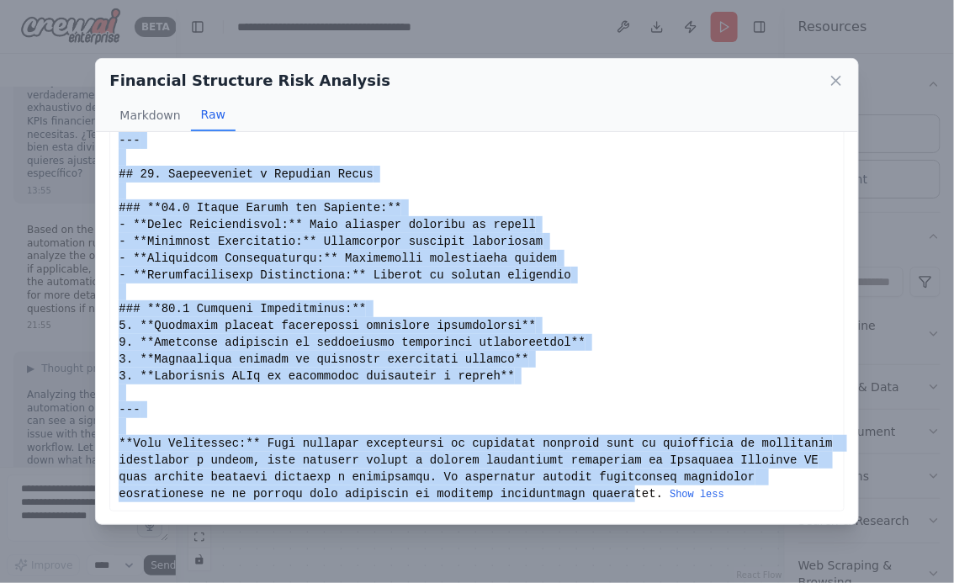
drag, startPoint x: 119, startPoint y: 165, endPoint x: 635, endPoint y: 496, distance: 612.1
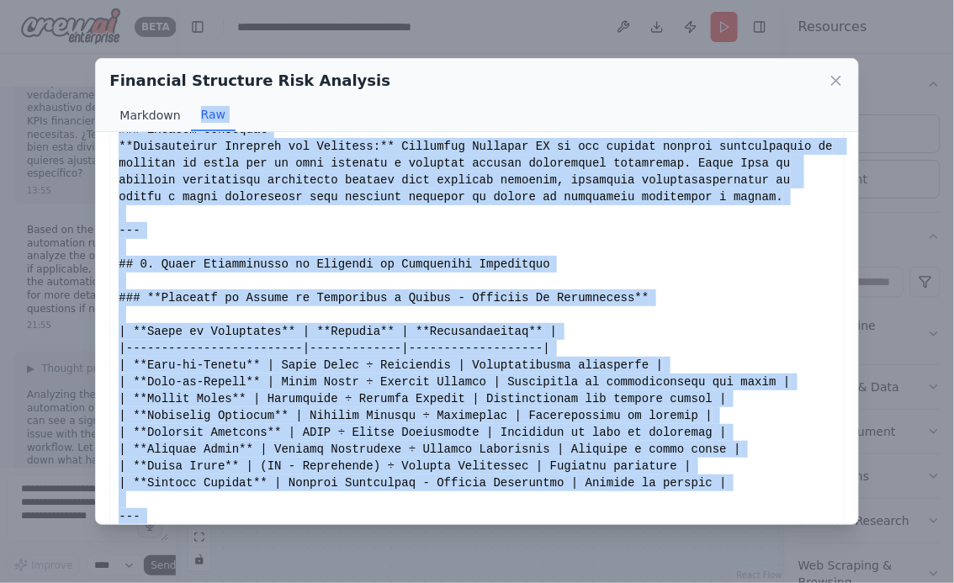
scroll to position [0, 0]
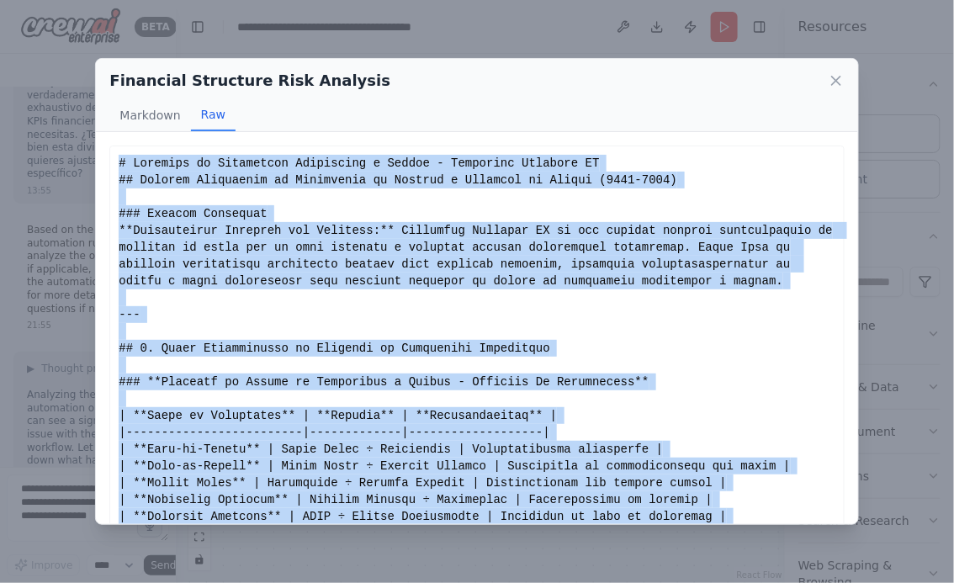
drag, startPoint x: 663, startPoint y: 497, endPoint x: 118, endPoint y: 161, distance: 640.8
copy div "# Análisis de Estructura Financiera y Riesgo - Alimentos Prosalud SA ## Reporte…"
click at [838, 82] on icon at bounding box center [836, 81] width 8 height 8
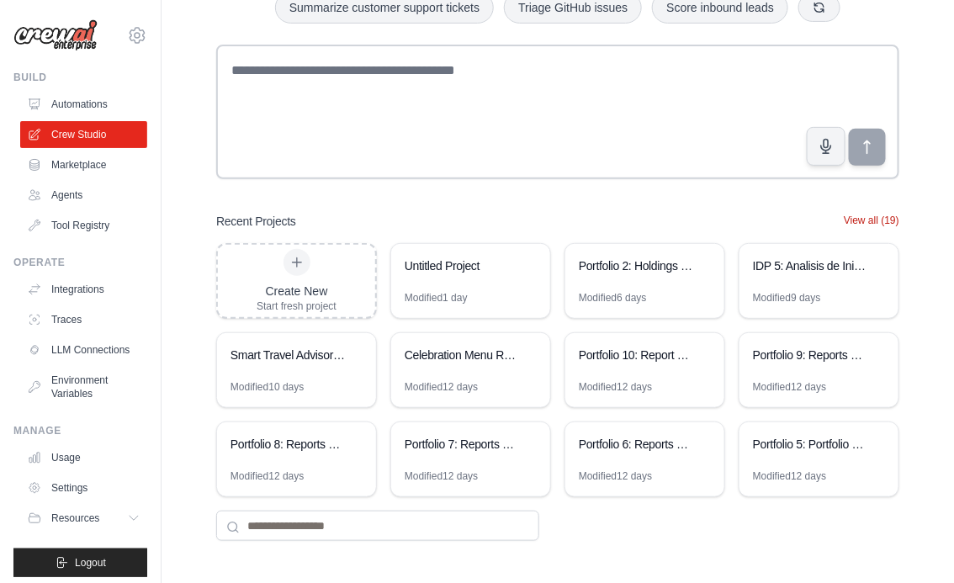
click at [883, 217] on button "View all (19)" at bounding box center [872, 220] width 56 height 13
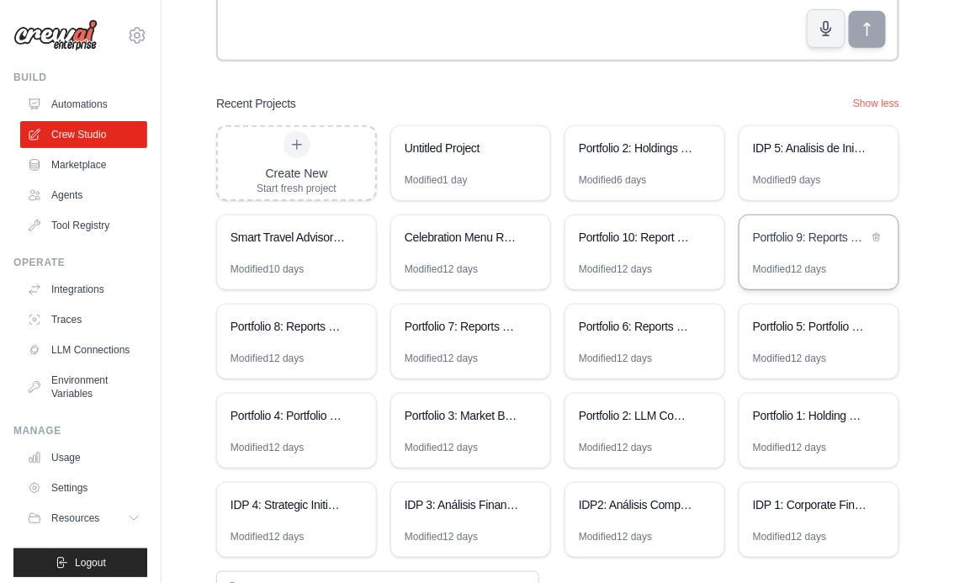
scroll to position [295, 0]
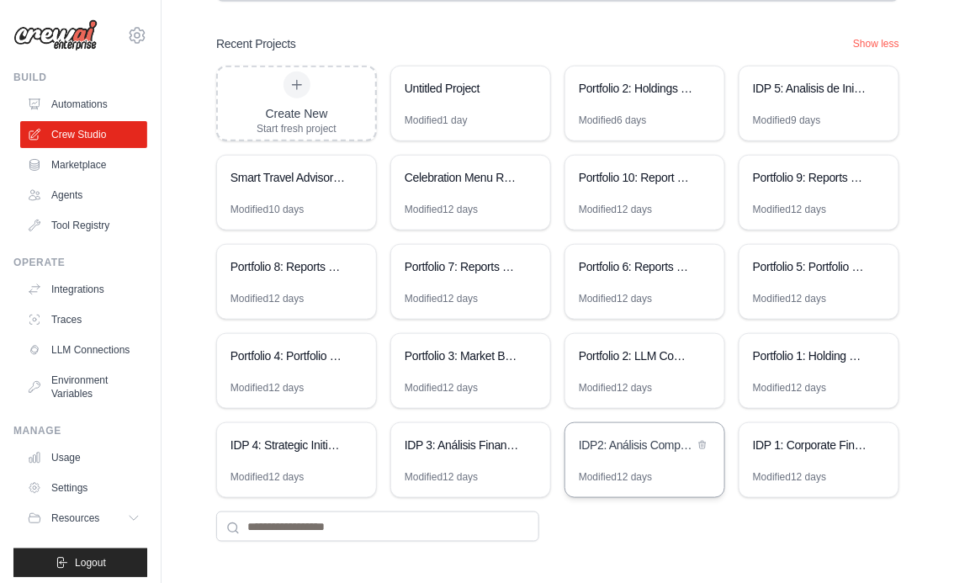
click at [620, 453] on div "IDP2: Análisis Competitivo Financiero" at bounding box center [636, 447] width 115 height 20
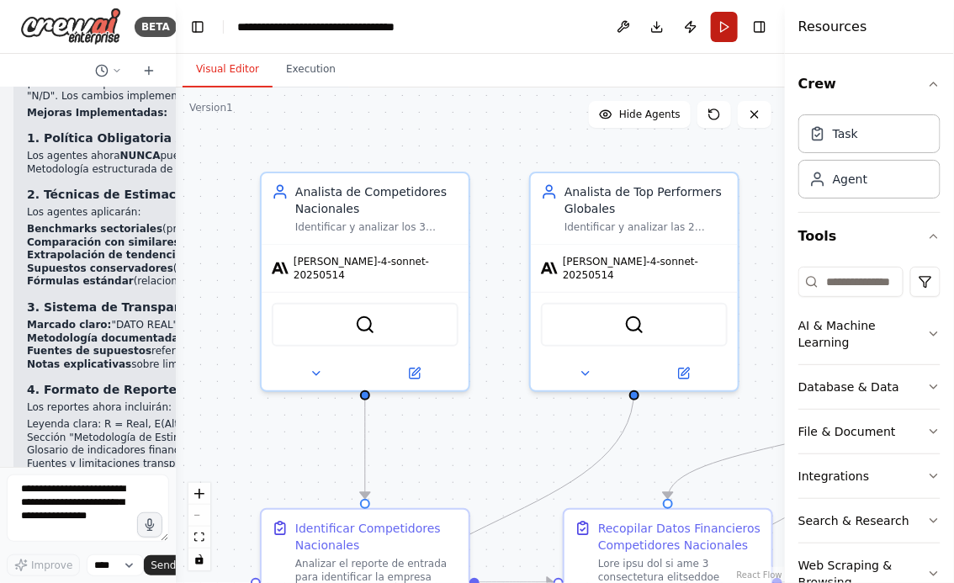
scroll to position [10512, 0]
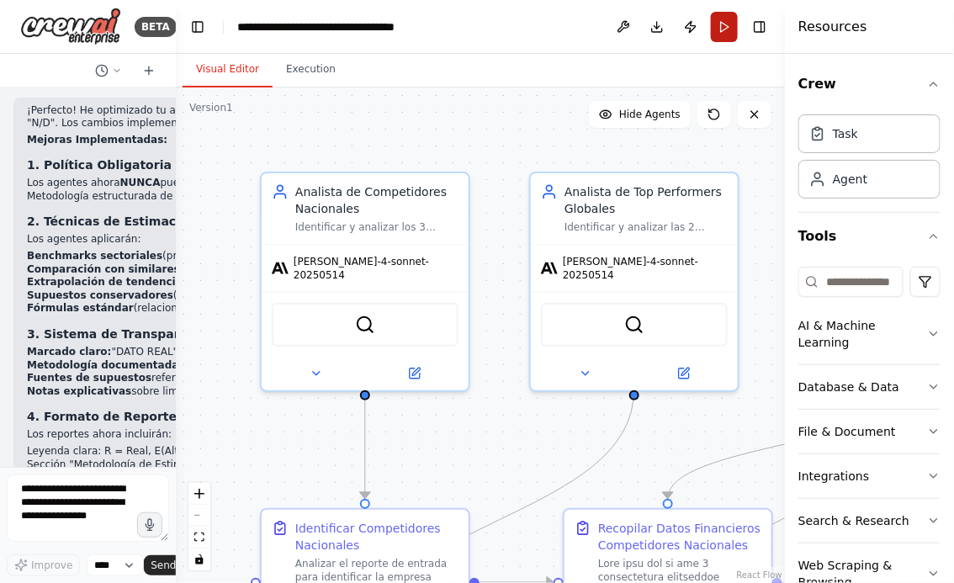
click at [729, 28] on button "Run" at bounding box center [724, 27] width 27 height 30
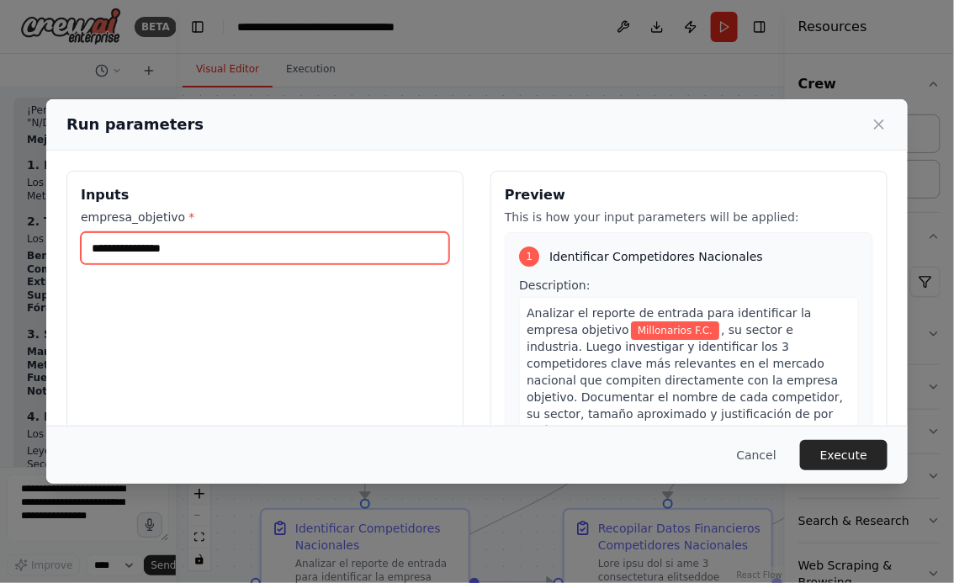
drag, startPoint x: 199, startPoint y: 250, endPoint x: 95, endPoint y: 250, distance: 104.3
click at [95, 250] on input "**********" at bounding box center [265, 248] width 369 height 32
type input "**********"
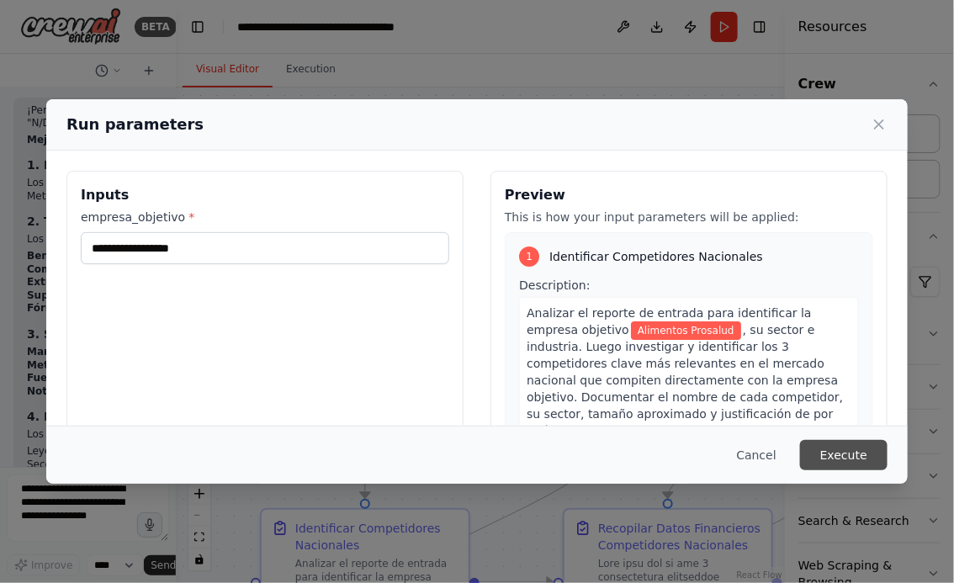
click at [857, 457] on button "Execute" at bounding box center [844, 455] width 88 height 30
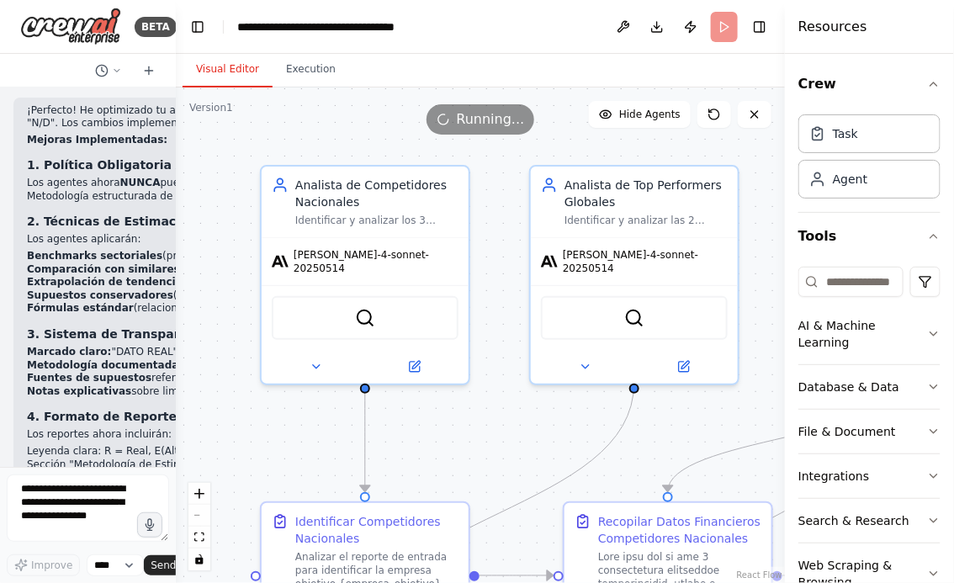
drag, startPoint x: 494, startPoint y: 425, endPoint x: 495, endPoint y: 280, distance: 144.7
click at [495, 283] on div ".deletable-edge-delete-btn { width: 20px; height: 20px; border: 0px solid #ffff…" at bounding box center [480, 336] width 609 height 496
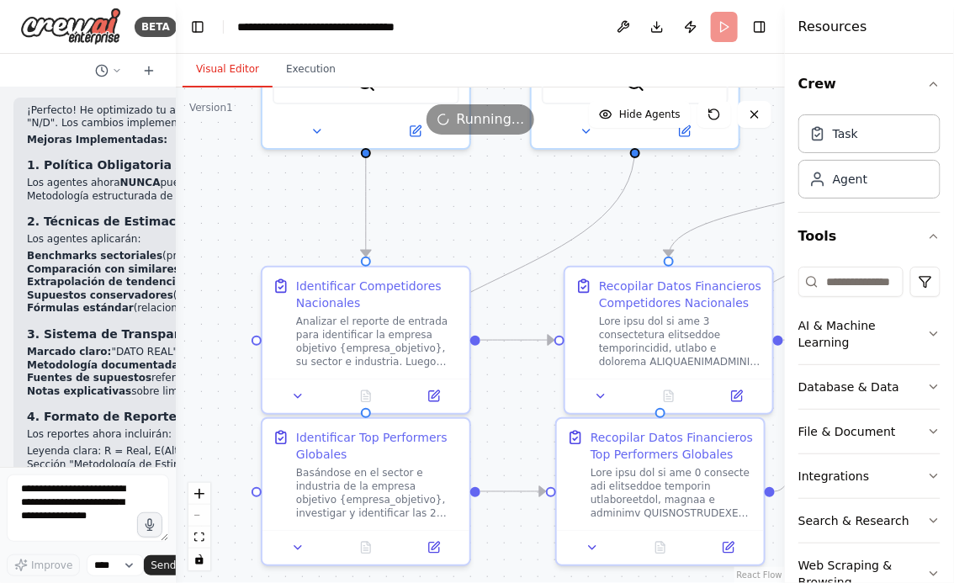
drag, startPoint x: 508, startPoint y: 490, endPoint x: 508, endPoint y: 268, distance: 222.2
click at [508, 270] on div ".deletable-edge-delete-btn { width: 20px; height: 20px; border: 0px solid #ffff…" at bounding box center [480, 336] width 609 height 496
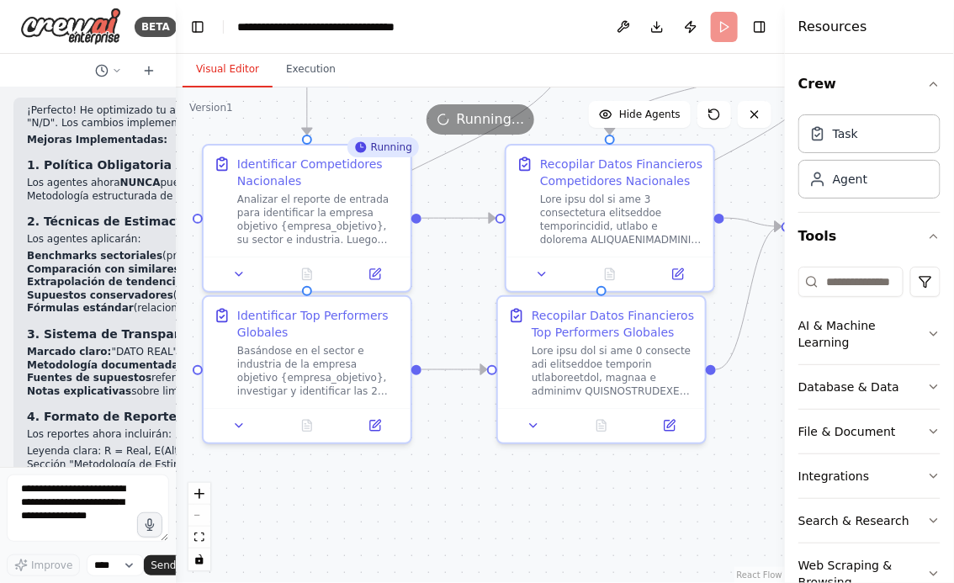
drag, startPoint x: 545, startPoint y: 491, endPoint x: 400, endPoint y: 486, distance: 145.7
click at [400, 486] on div ".deletable-edge-delete-btn { width: 20px; height: 20px; border: 0px solid #ffff…" at bounding box center [480, 336] width 609 height 496
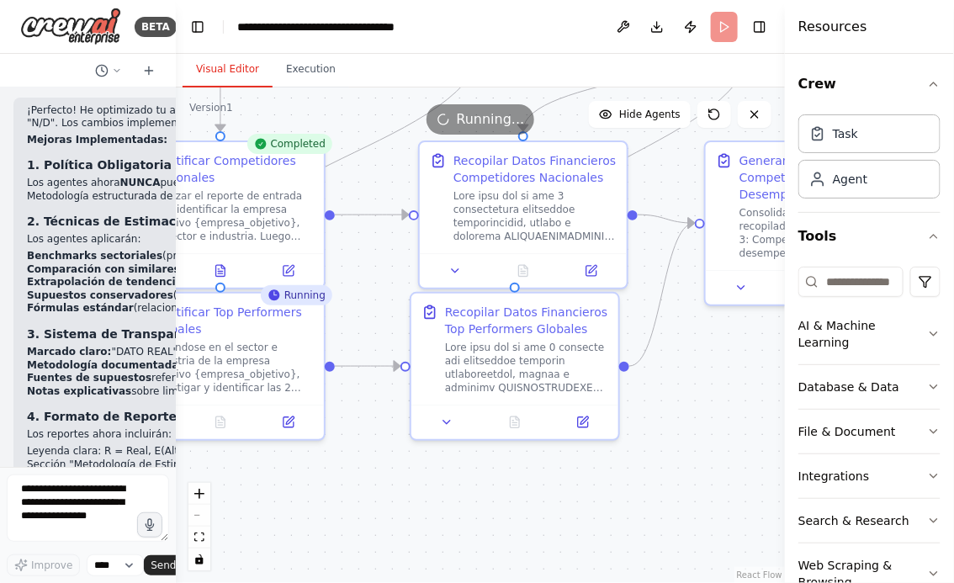
drag, startPoint x: 350, startPoint y: 503, endPoint x: 471, endPoint y: 500, distance: 121.2
click at [470, 503] on div ".deletable-edge-delete-btn { width: 20px; height: 20px; border: 0px solid #ffff…" at bounding box center [480, 336] width 609 height 496
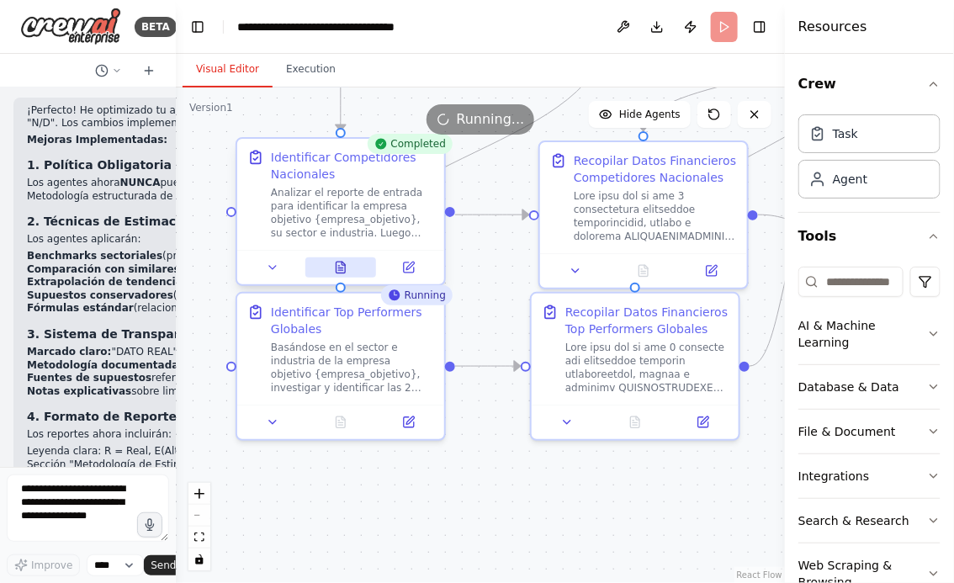
click at [348, 264] on button at bounding box center [341, 268] width 72 height 20
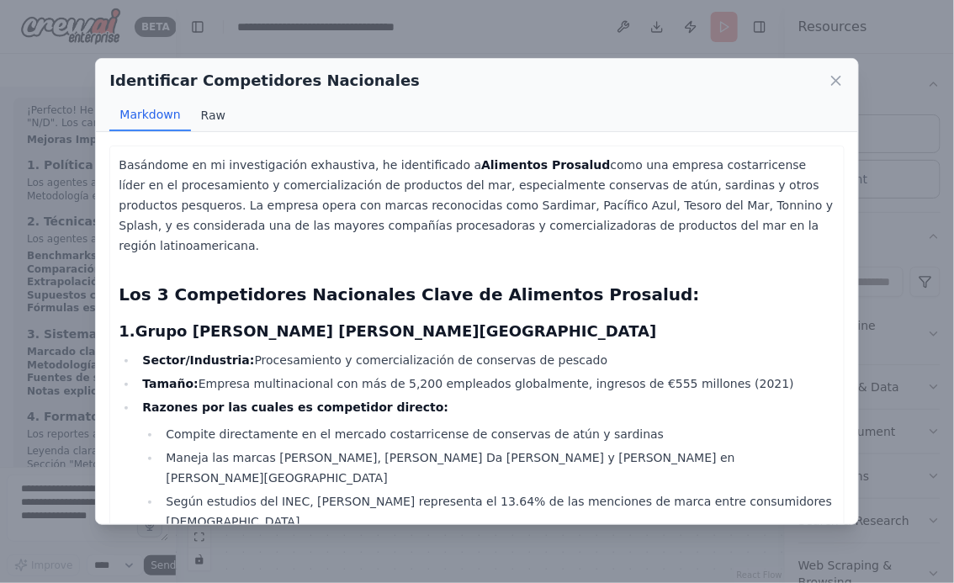
click at [210, 116] on button "Raw" at bounding box center [213, 115] width 45 height 32
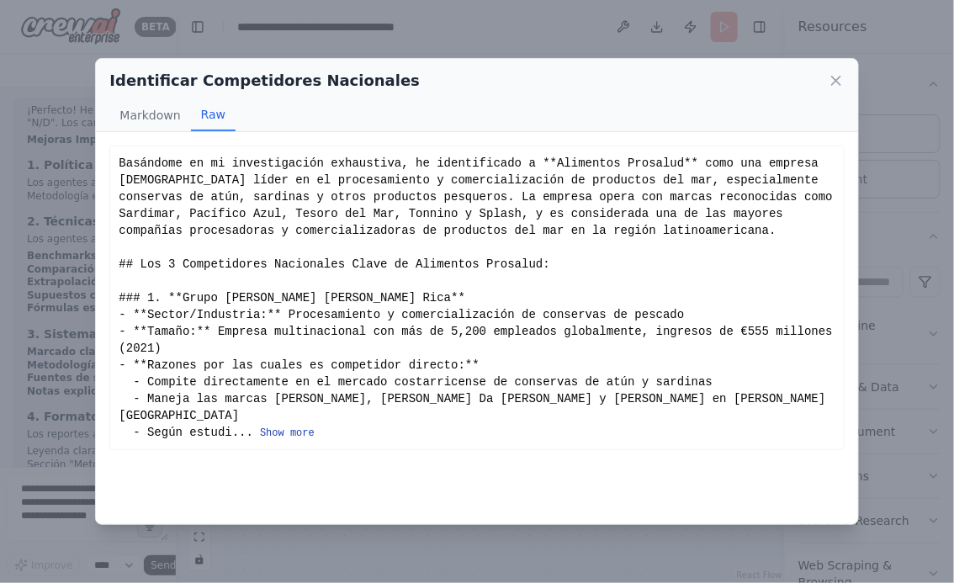
click at [303, 427] on button "Show more" at bounding box center [287, 433] width 55 height 13
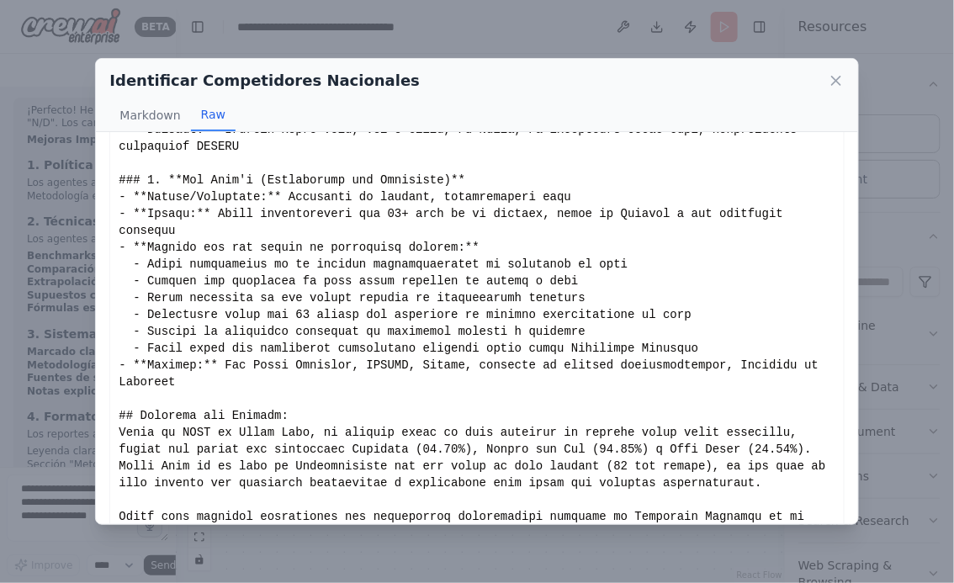
scroll to position [645, 0]
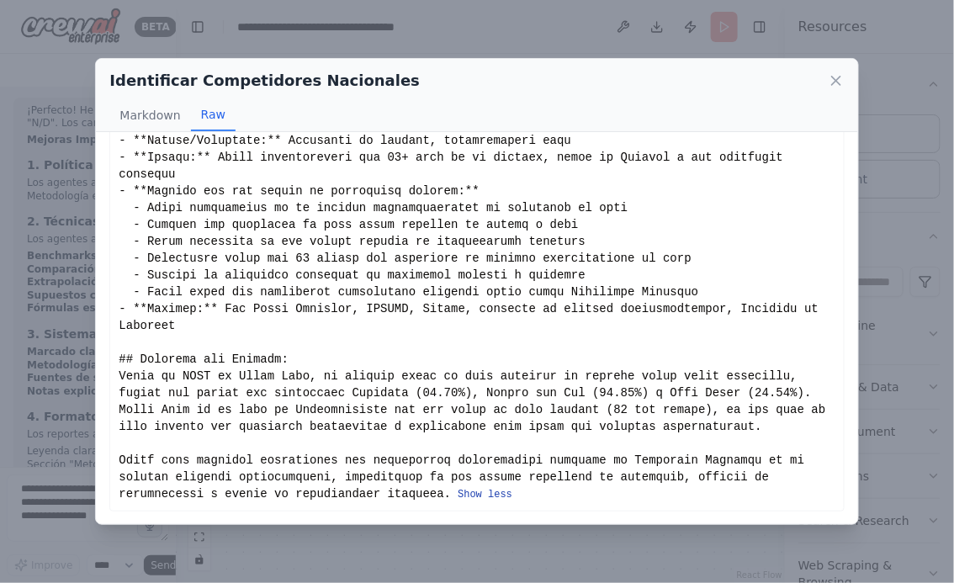
click at [477, 499] on button "Show less" at bounding box center [485, 494] width 55 height 13
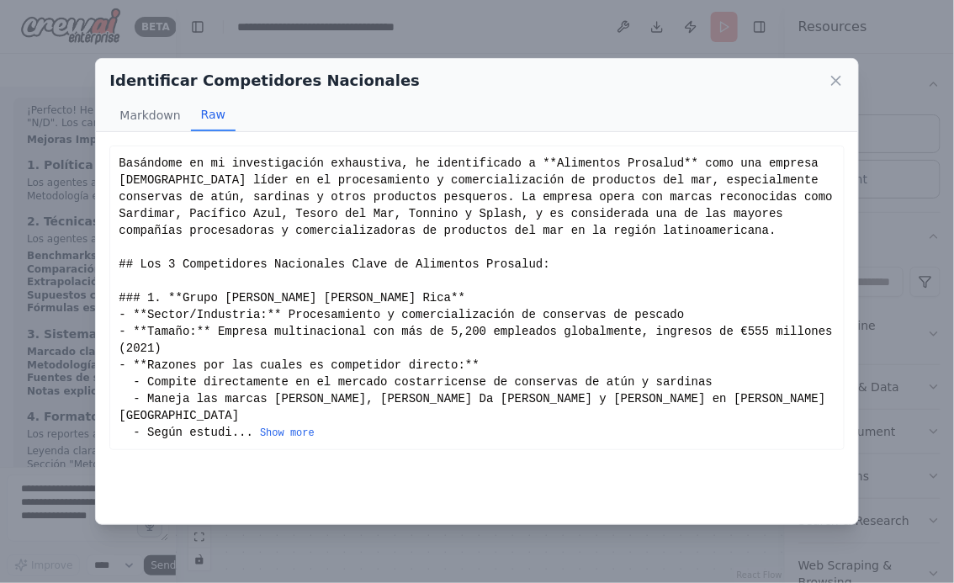
scroll to position [0, 0]
click at [837, 73] on icon at bounding box center [836, 80] width 17 height 17
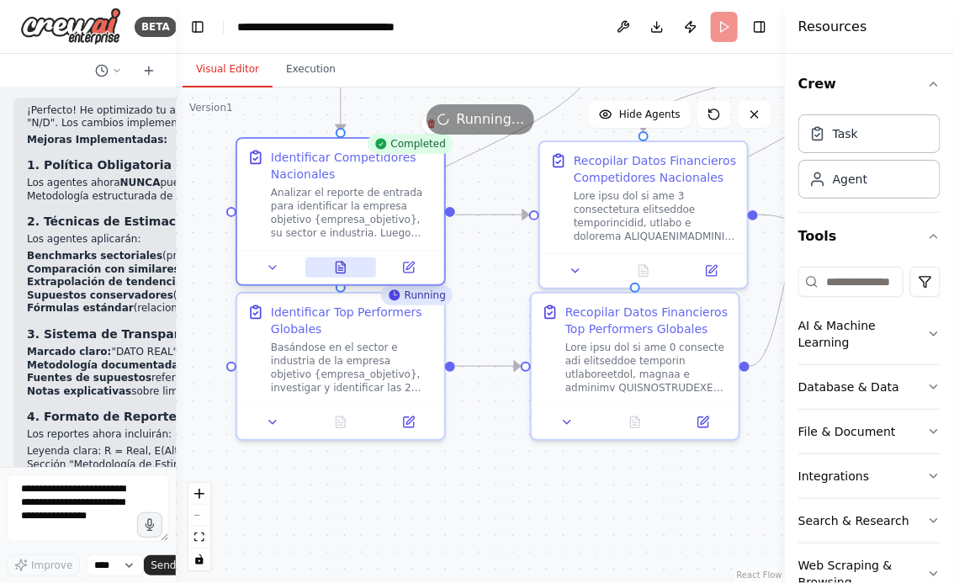
click at [341, 273] on icon at bounding box center [341, 267] width 9 height 11
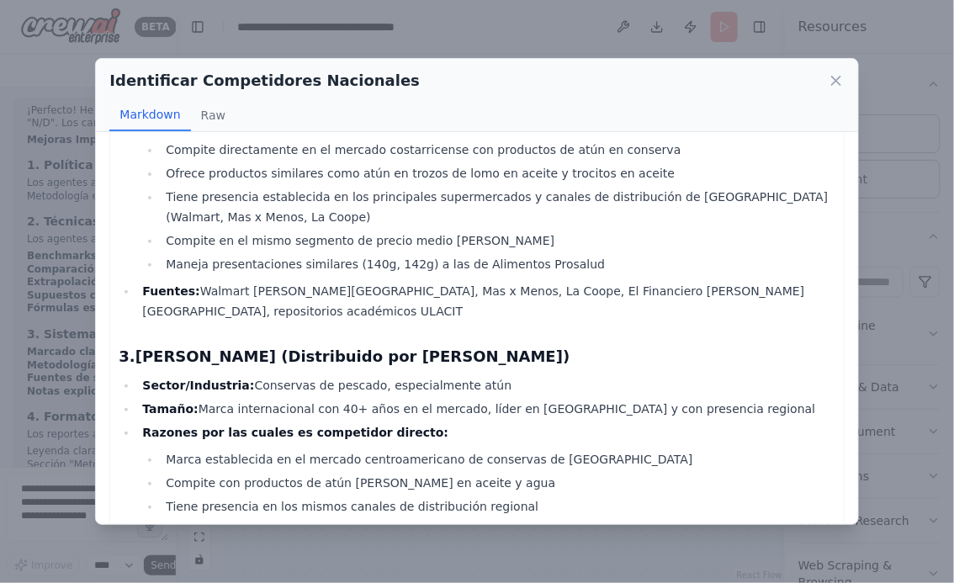
scroll to position [824, 0]
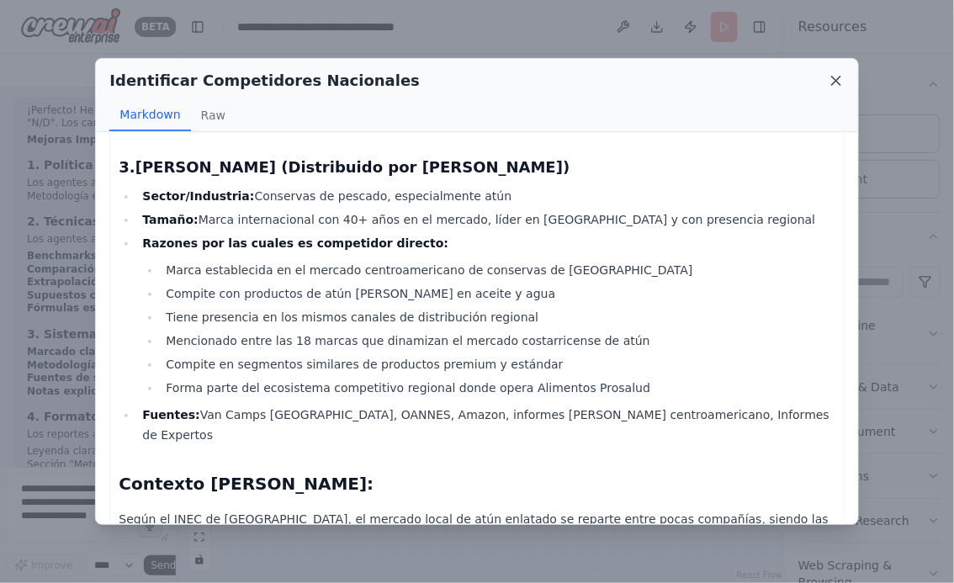
click at [834, 82] on icon at bounding box center [836, 80] width 17 height 17
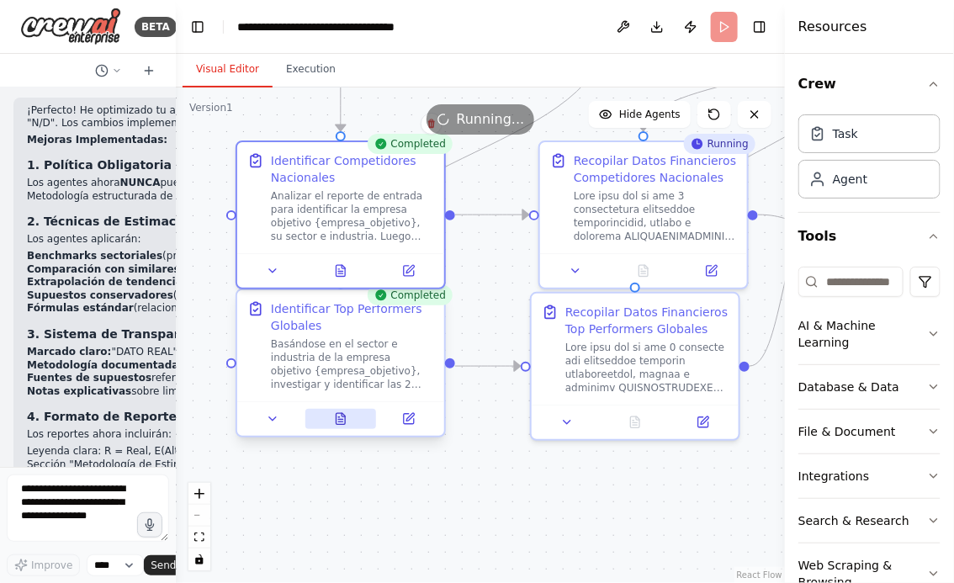
click at [343, 420] on icon at bounding box center [340, 420] width 4 height 0
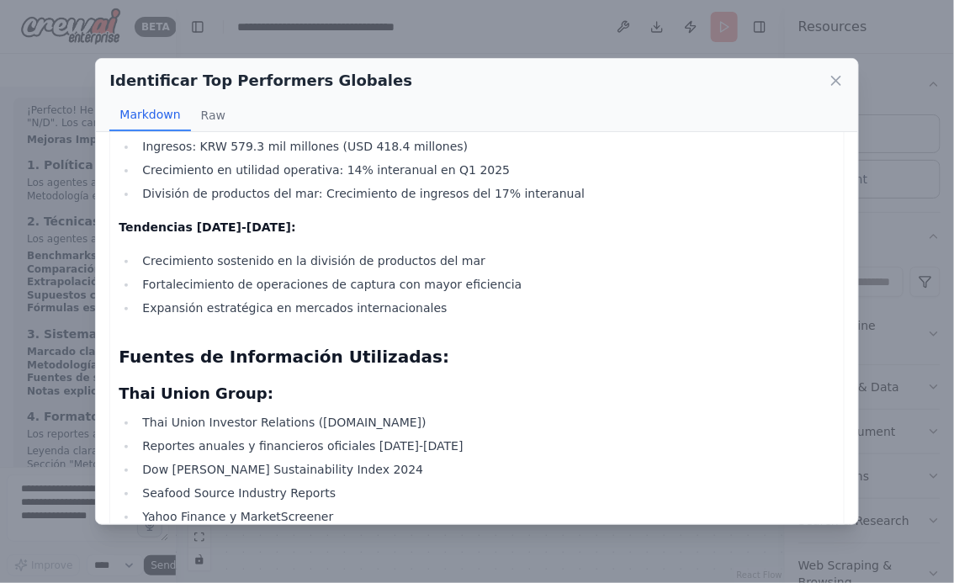
scroll to position [1695, 0]
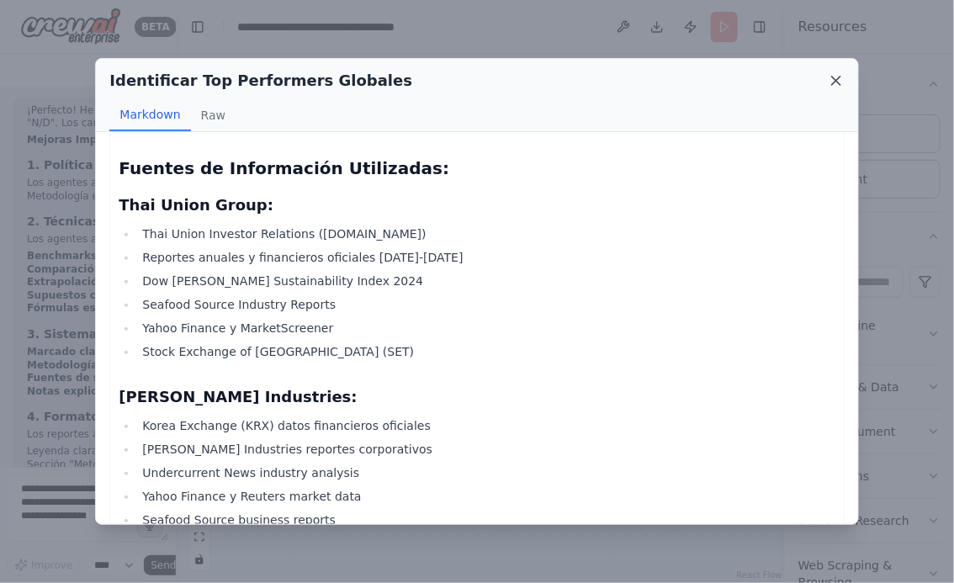
click at [838, 81] on icon at bounding box center [836, 80] width 17 height 17
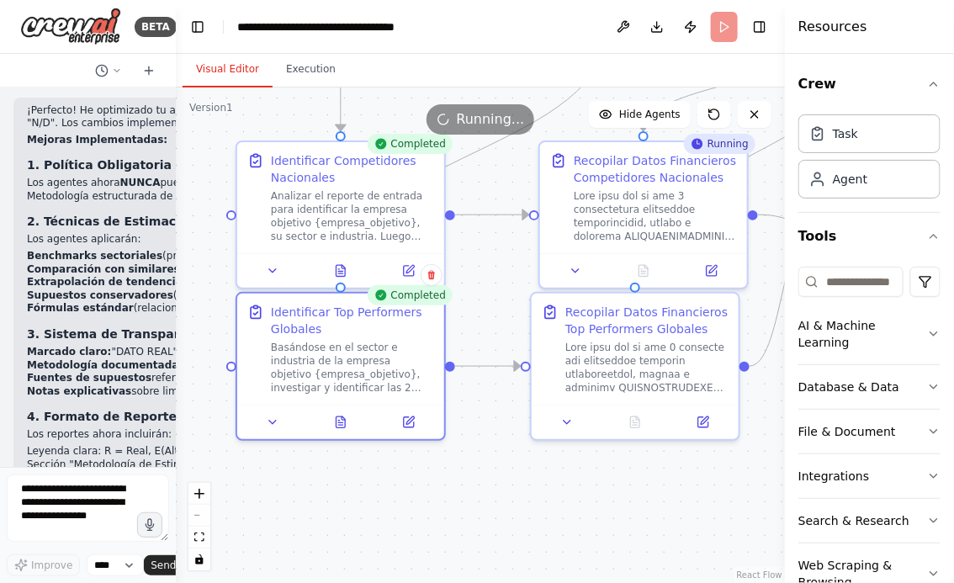
drag, startPoint x: 507, startPoint y: 493, endPoint x: 396, endPoint y: 493, distance: 111.1
click at [396, 493] on div ".deletable-edge-delete-btn { width: 20px; height: 20px; border: 0px solid #ffff…" at bounding box center [480, 336] width 609 height 496
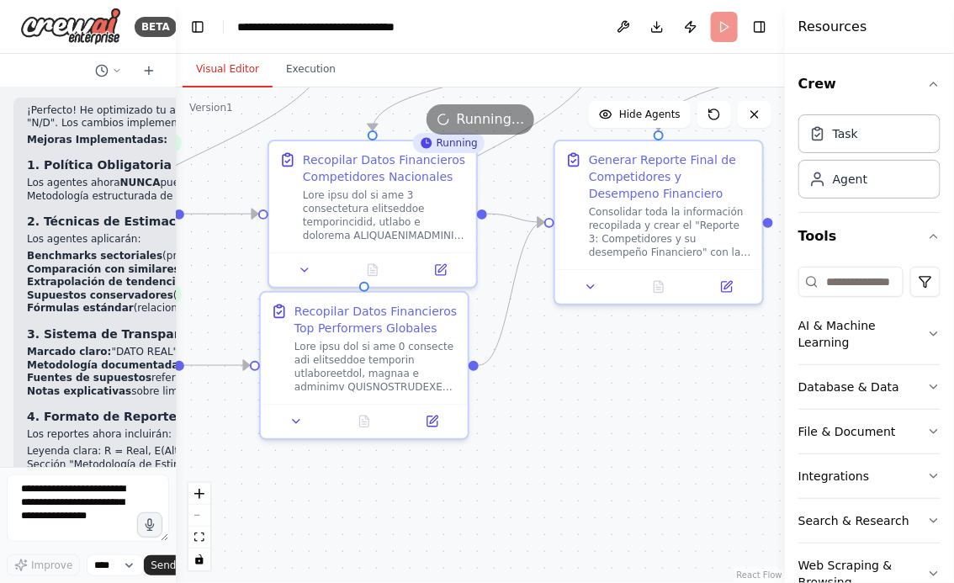
drag, startPoint x: 677, startPoint y: 474, endPoint x: 499, endPoint y: 473, distance: 177.6
click at [499, 473] on div ".deletable-edge-delete-btn { width: 20px; height: 20px; border: 0px solid #ffff…" at bounding box center [480, 336] width 609 height 496
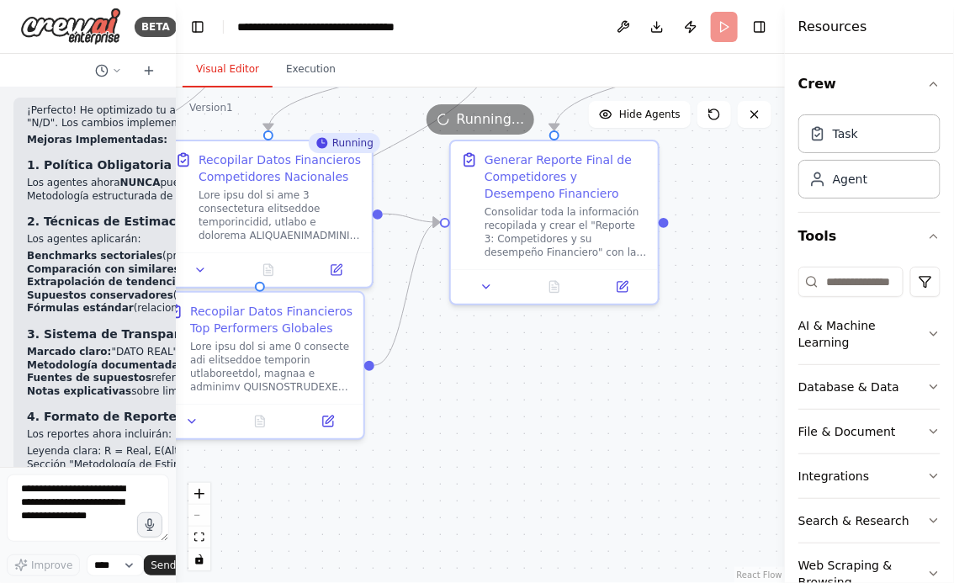
drag, startPoint x: 599, startPoint y: 483, endPoint x: 508, endPoint y: 483, distance: 90.9
click at [508, 483] on div ".deletable-edge-delete-btn { width: 20px; height: 20px; border: 0px solid #ffff…" at bounding box center [480, 336] width 609 height 496
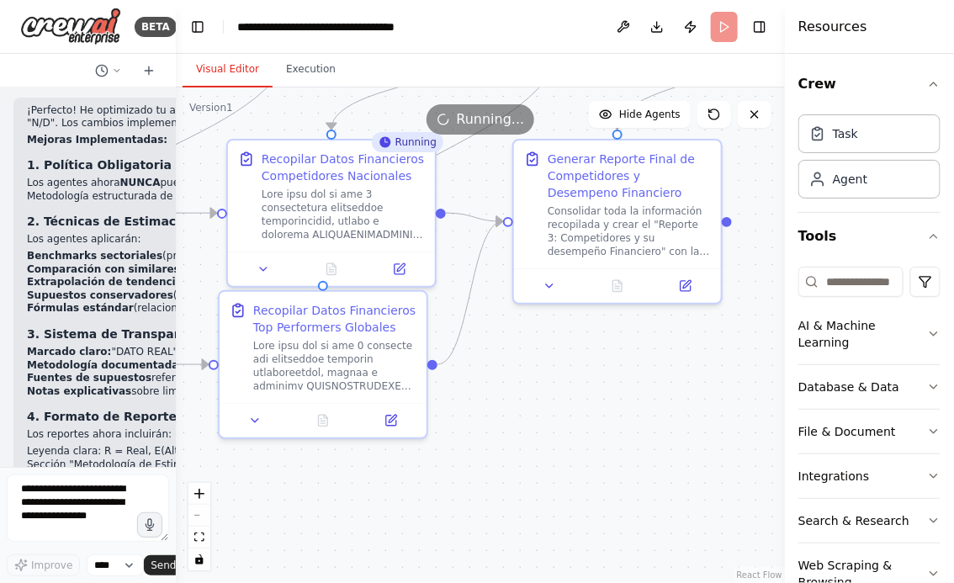
drag, startPoint x: 458, startPoint y: 481, endPoint x: 528, endPoint y: 480, distance: 70.7
click at [528, 480] on div ".deletable-edge-delete-btn { width: 20px; height: 20px; border: 0px solid #ffff…" at bounding box center [480, 336] width 609 height 496
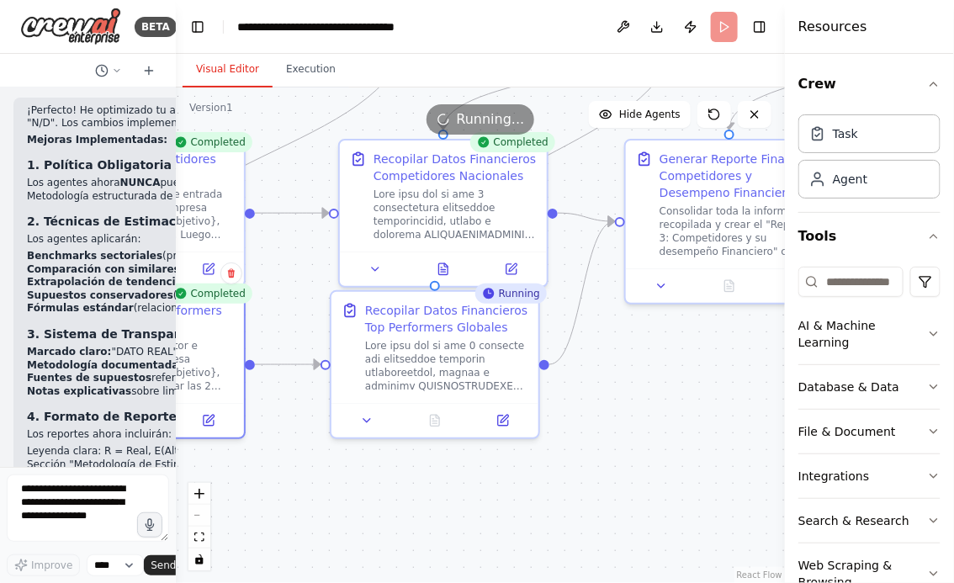
drag, startPoint x: 524, startPoint y: 472, endPoint x: 674, endPoint y: 467, distance: 149.9
click at [663, 472] on div ".deletable-edge-delete-btn { width: 20px; height: 20px; border: 0px solid #ffff…" at bounding box center [480, 336] width 609 height 496
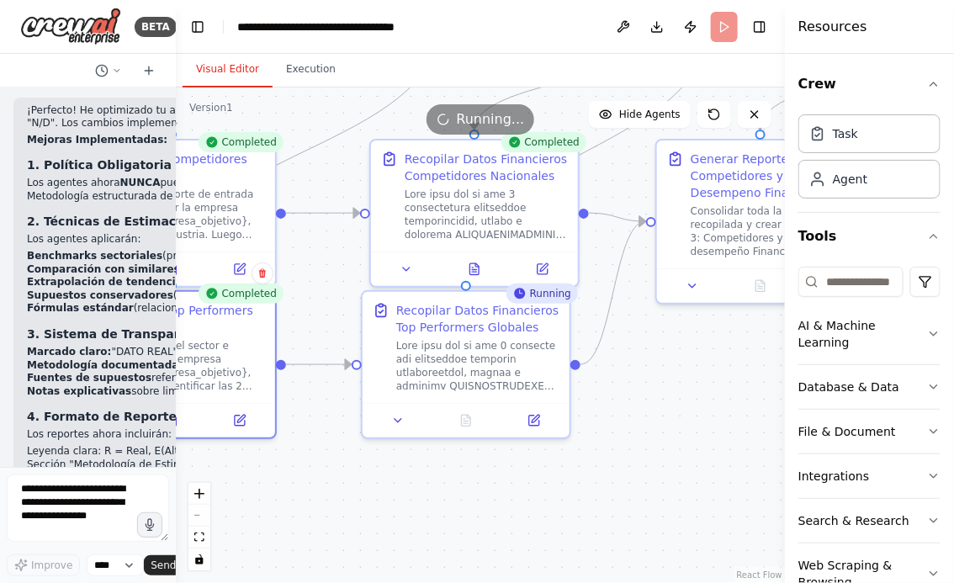
drag, startPoint x: 406, startPoint y: 485, endPoint x: 626, endPoint y: 485, distance: 219.6
click at [619, 485] on div ".deletable-edge-delete-btn { width: 20px; height: 20px; border: 0px solid #ffff…" at bounding box center [480, 336] width 609 height 496
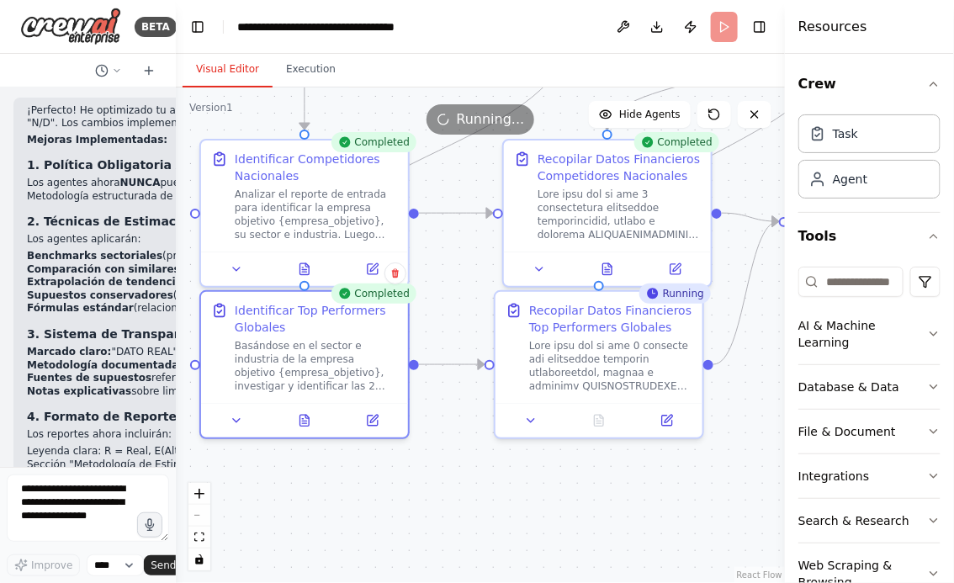
drag, startPoint x: 506, startPoint y: 504, endPoint x: 425, endPoint y: 505, distance: 80.8
click at [425, 504] on div ".deletable-edge-delete-btn { width: 20px; height: 20px; border: 0px solid #ffff…" at bounding box center [480, 336] width 609 height 496
click at [607, 265] on icon at bounding box center [607, 265] width 9 height 11
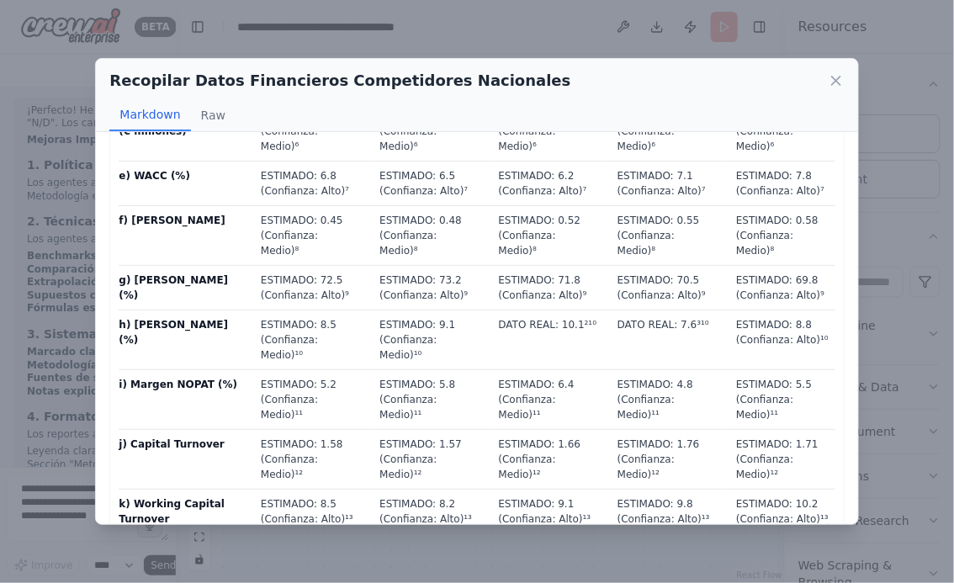
scroll to position [75, 0]
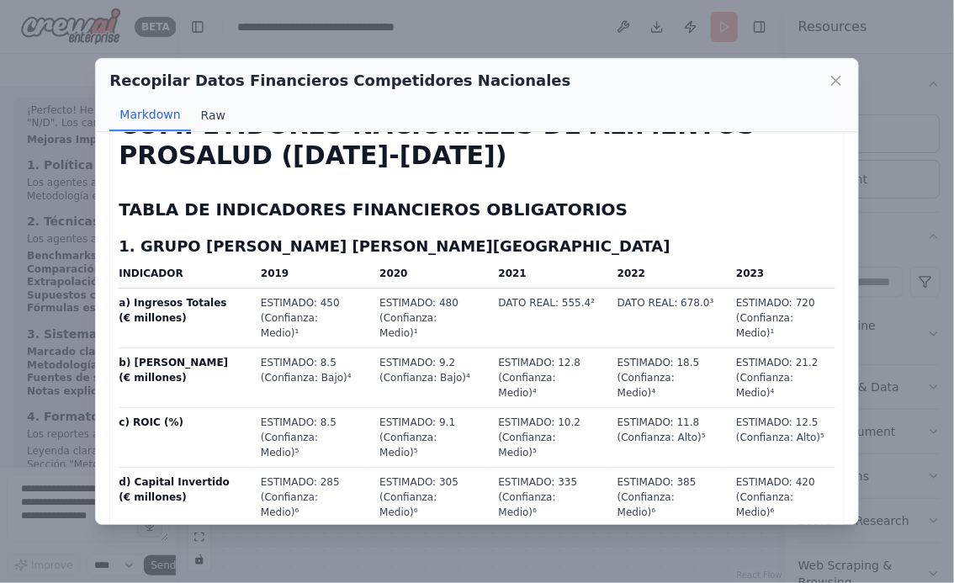
click at [210, 112] on button "Raw" at bounding box center [213, 115] width 45 height 32
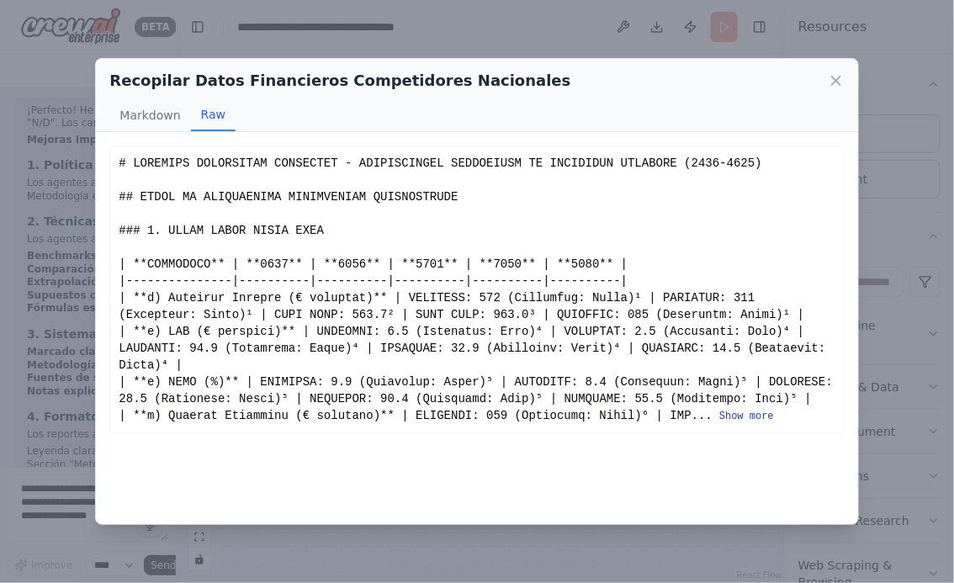
click at [758, 420] on button "Show more" at bounding box center [747, 416] width 55 height 13
click at [746, 414] on button "Show more" at bounding box center [747, 416] width 55 height 13
click at [746, 423] on div "... Show more" at bounding box center [477, 289] width 716 height 269
click at [749, 419] on button "Show more" at bounding box center [747, 416] width 55 height 13
click at [749, 420] on button "Show more" at bounding box center [747, 416] width 55 height 13
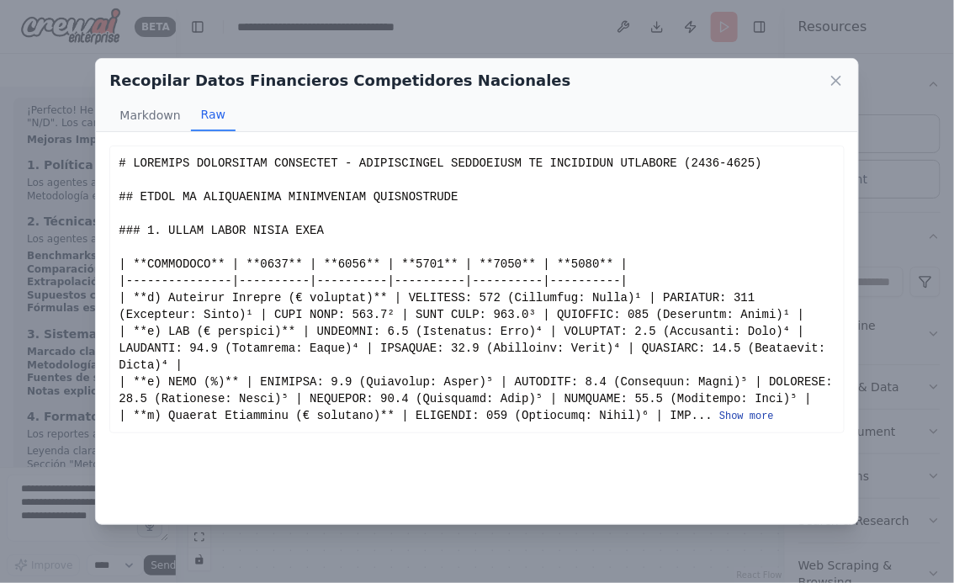
click at [756, 413] on button "Show more" at bounding box center [747, 416] width 55 height 13
click at [760, 412] on button "Show more" at bounding box center [747, 416] width 55 height 13
click at [743, 418] on button "Show more" at bounding box center [747, 416] width 55 height 13
click at [752, 415] on button "Show more" at bounding box center [747, 416] width 55 height 13
click at [737, 417] on button "Show more" at bounding box center [747, 416] width 55 height 13
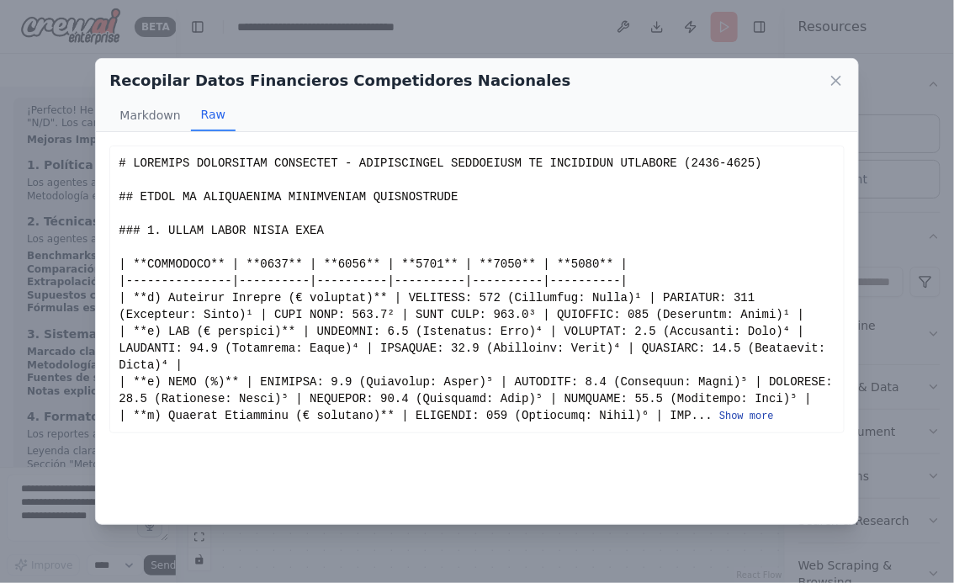
click at [746, 419] on button "Show more" at bounding box center [747, 416] width 55 height 13
click at [752, 417] on button "Show more" at bounding box center [747, 416] width 55 height 13
click at [744, 417] on button "Show more" at bounding box center [747, 416] width 55 height 13
click at [771, 418] on button "Show more" at bounding box center [747, 416] width 55 height 13
click at [740, 418] on button "Show more" at bounding box center [747, 416] width 55 height 13
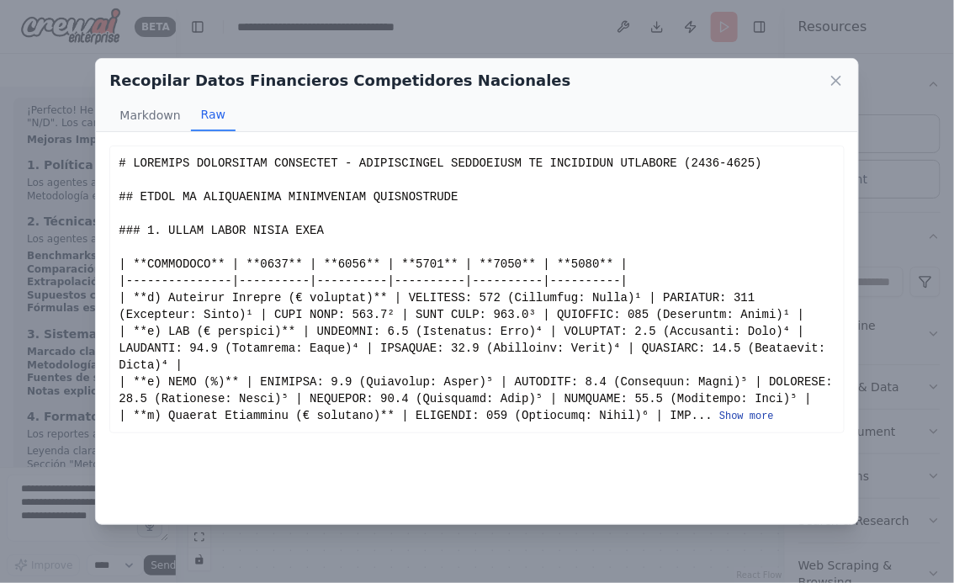
click at [744, 415] on button "Show more" at bounding box center [747, 416] width 55 height 13
click at [735, 417] on button "Show more" at bounding box center [747, 416] width 55 height 13
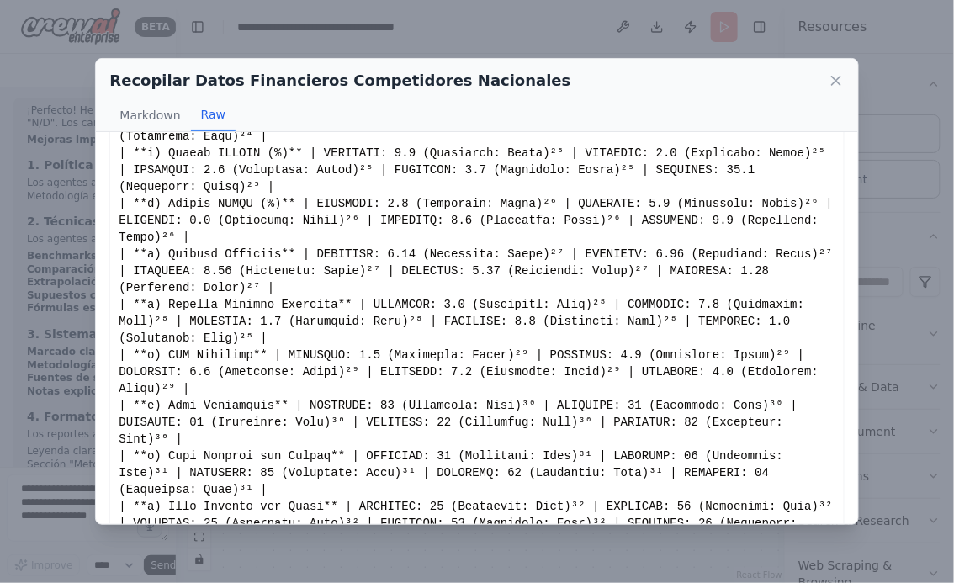
scroll to position [1386, 0]
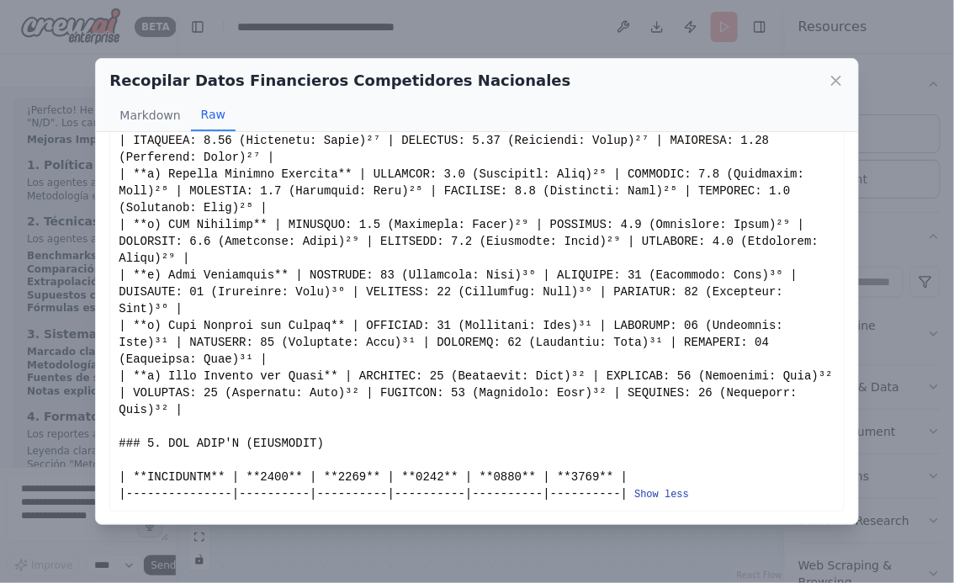
click at [650, 497] on button "Show less" at bounding box center [662, 494] width 55 height 13
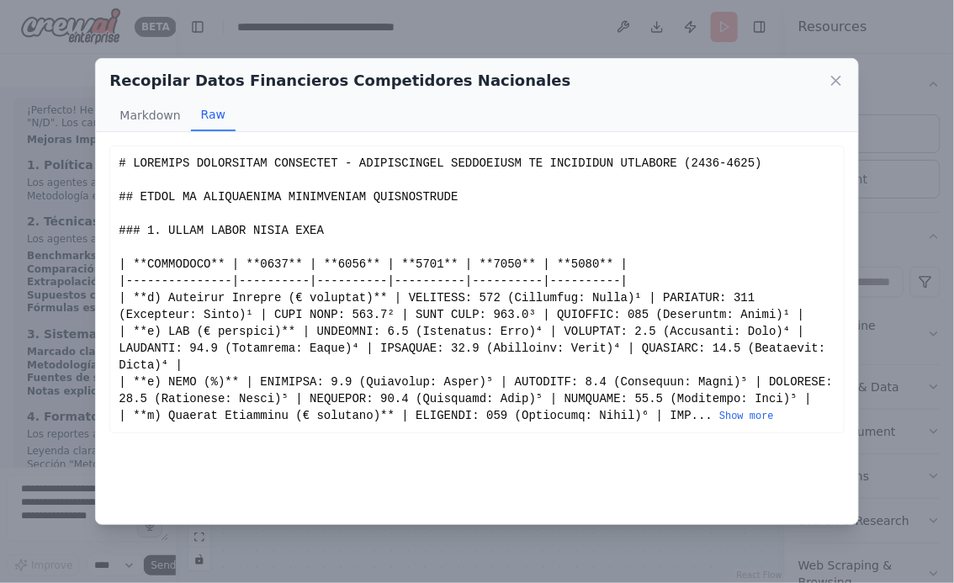
scroll to position [0, 0]
click at [837, 80] on icon at bounding box center [836, 81] width 8 height 8
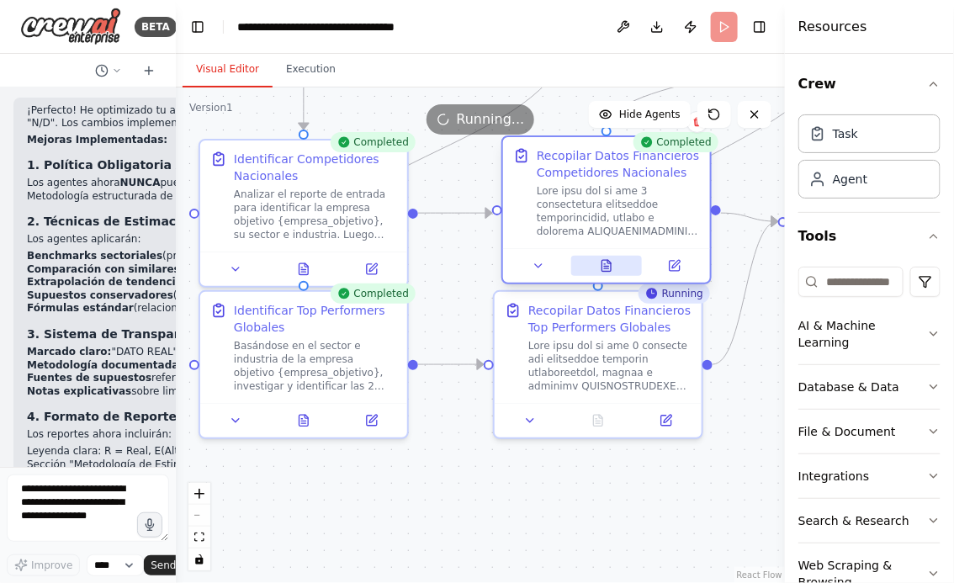
click at [605, 268] on icon at bounding box center [606, 268] width 4 height 0
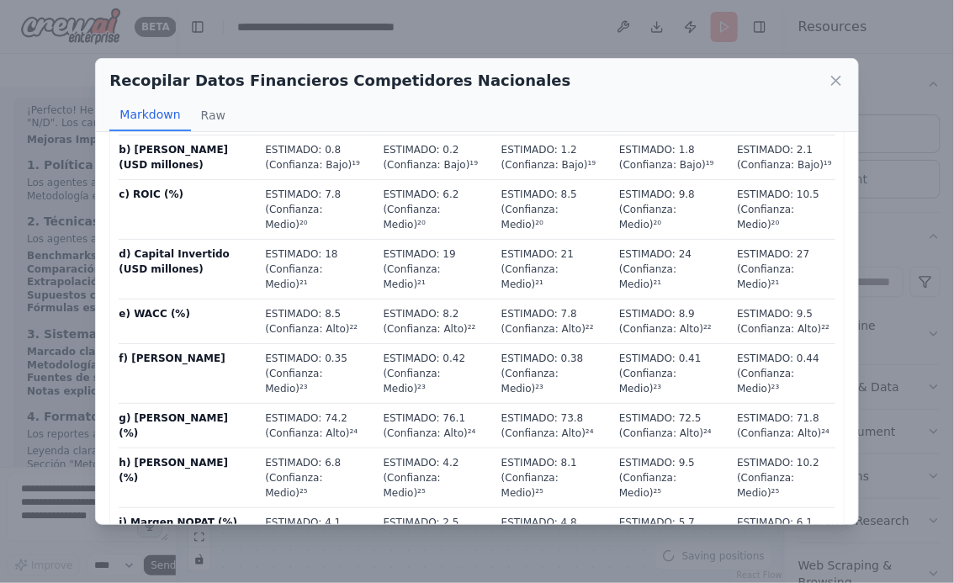
scroll to position [1320, 0]
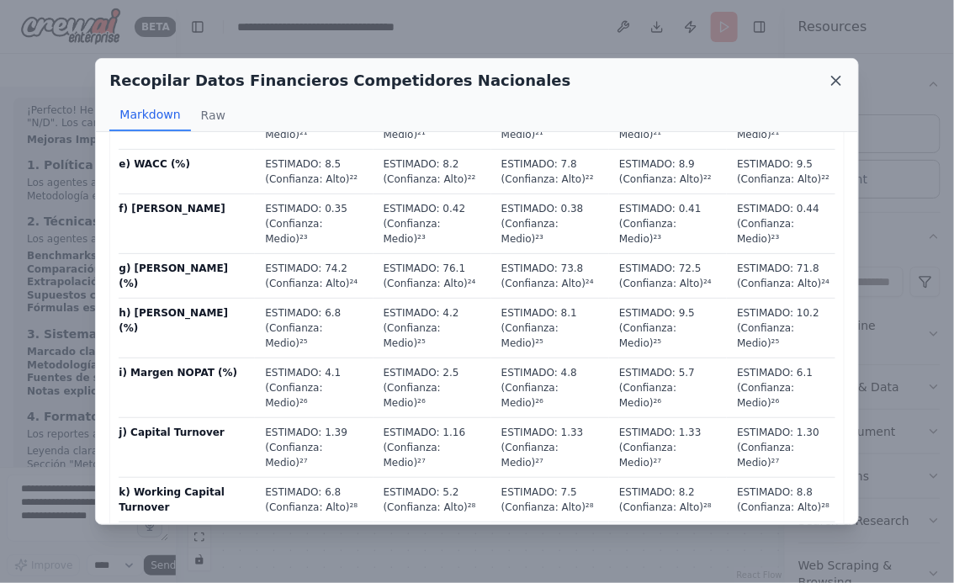
click at [839, 82] on icon at bounding box center [836, 80] width 17 height 17
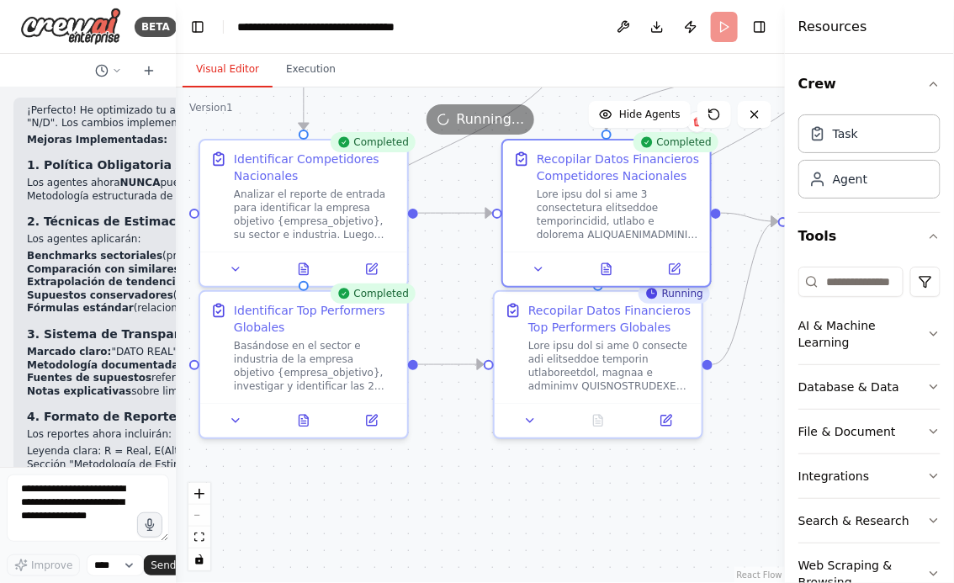
drag, startPoint x: 613, startPoint y: 484, endPoint x: 349, endPoint y: 493, distance: 263.6
click at [350, 493] on div ".deletable-edge-delete-btn { width: 20px; height: 20px; border: 0px solid #ffff…" at bounding box center [480, 336] width 609 height 496
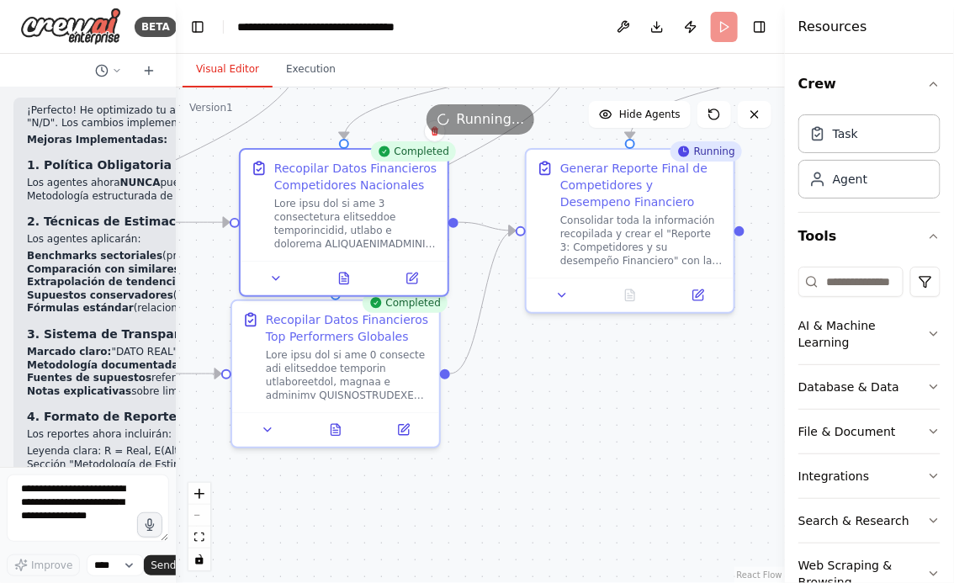
drag, startPoint x: 584, startPoint y: 379, endPoint x: 528, endPoint y: 382, distance: 56.5
click at [528, 381] on div ".deletable-edge-delete-btn { width: 20px; height: 20px; border: 0px solid #ffff…" at bounding box center [480, 336] width 609 height 496
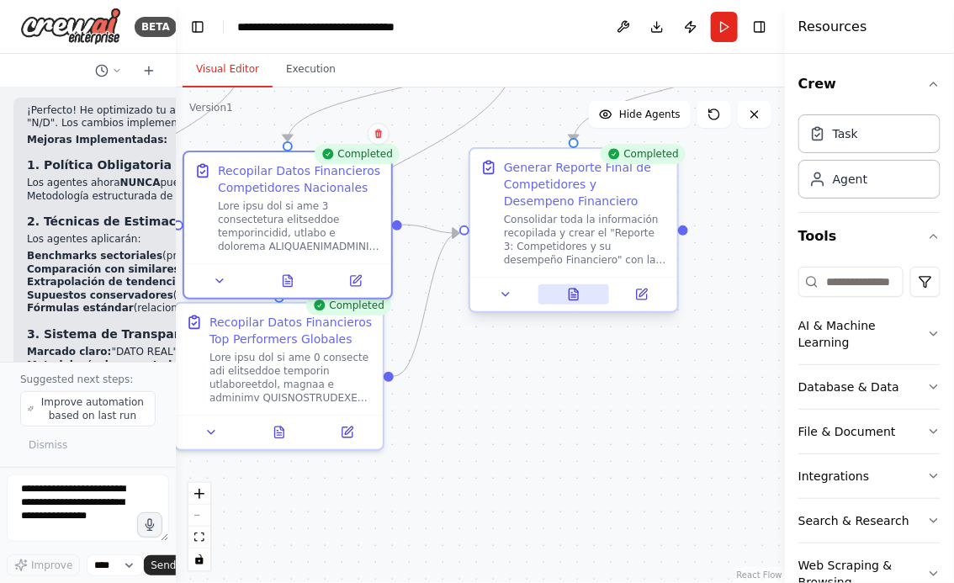
click at [571, 295] on icon at bounding box center [573, 294] width 13 height 13
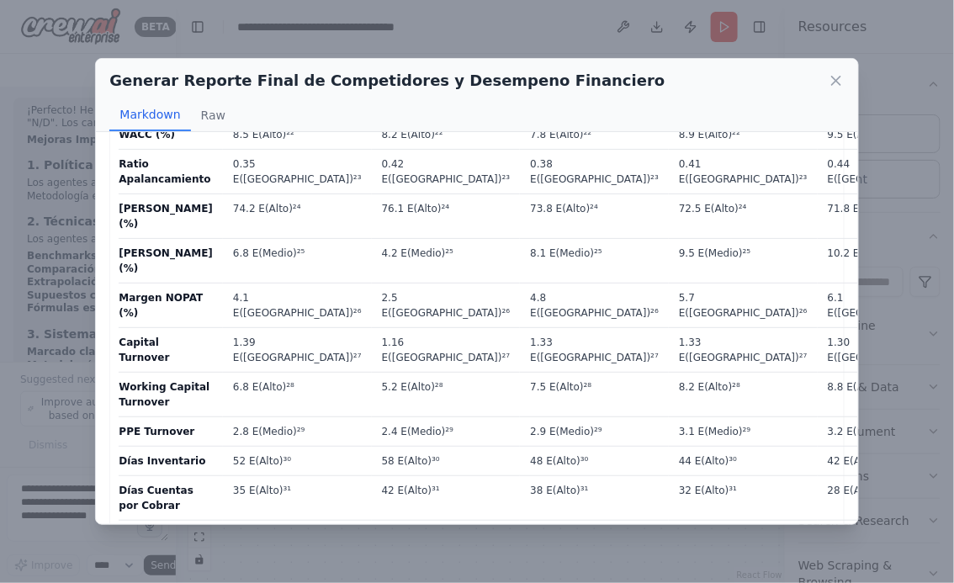
scroll to position [1689, 0]
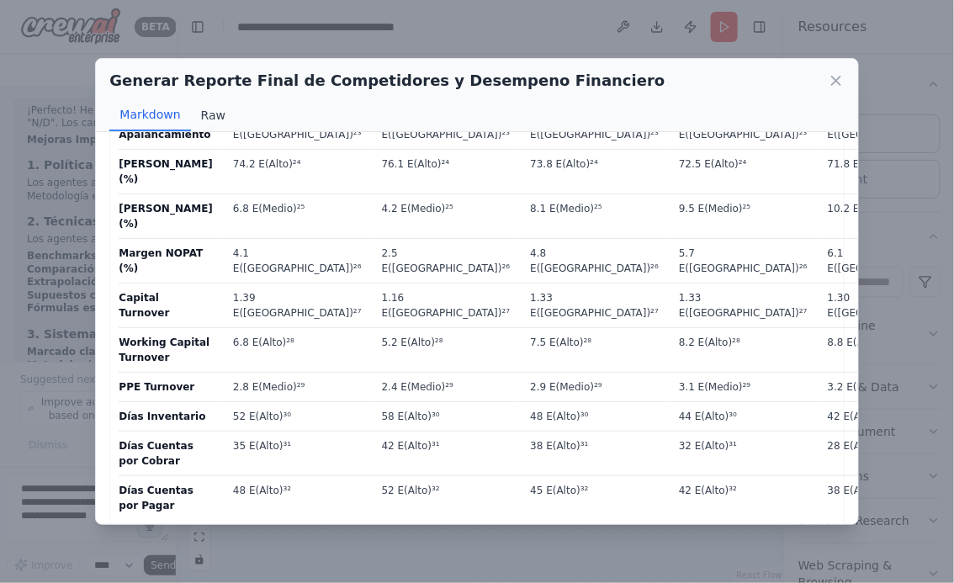
click at [204, 115] on button "Raw" at bounding box center [213, 115] width 45 height 32
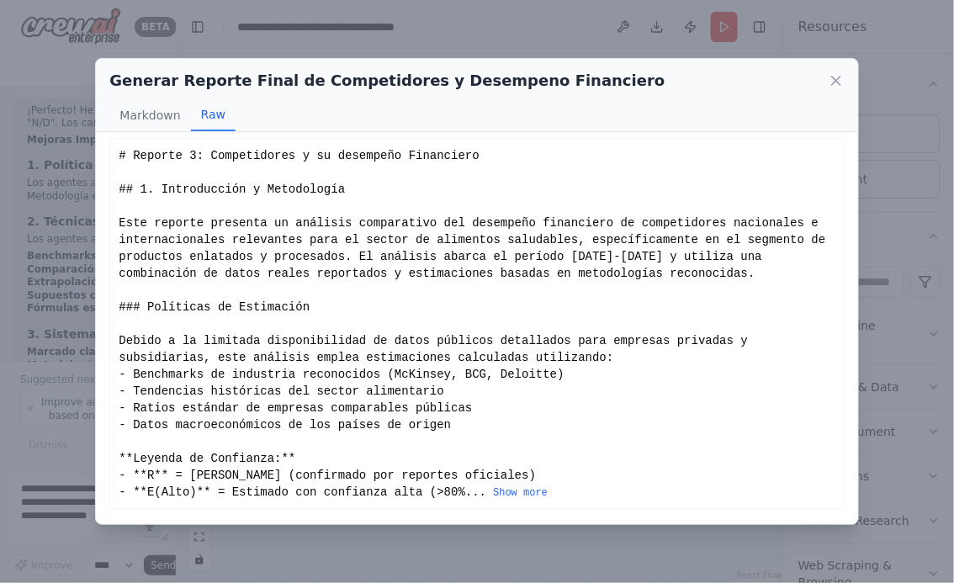
scroll to position [6, 0]
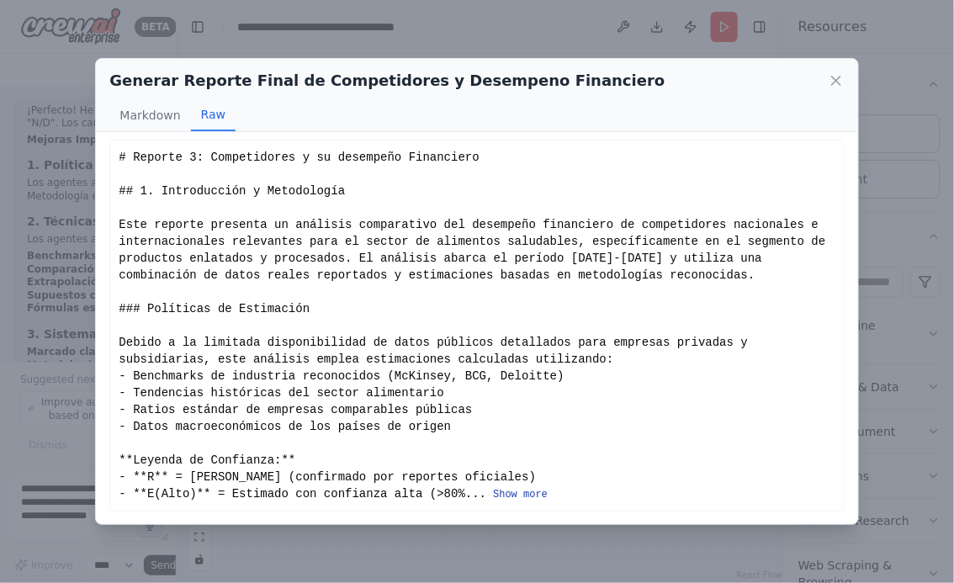
click at [506, 495] on button "Show more" at bounding box center [520, 494] width 55 height 13
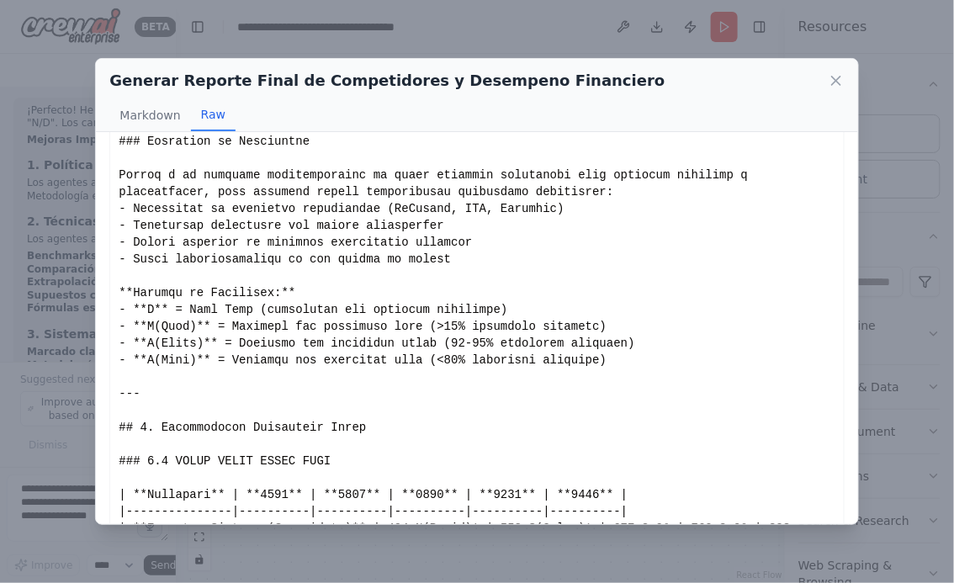
scroll to position [0, 0]
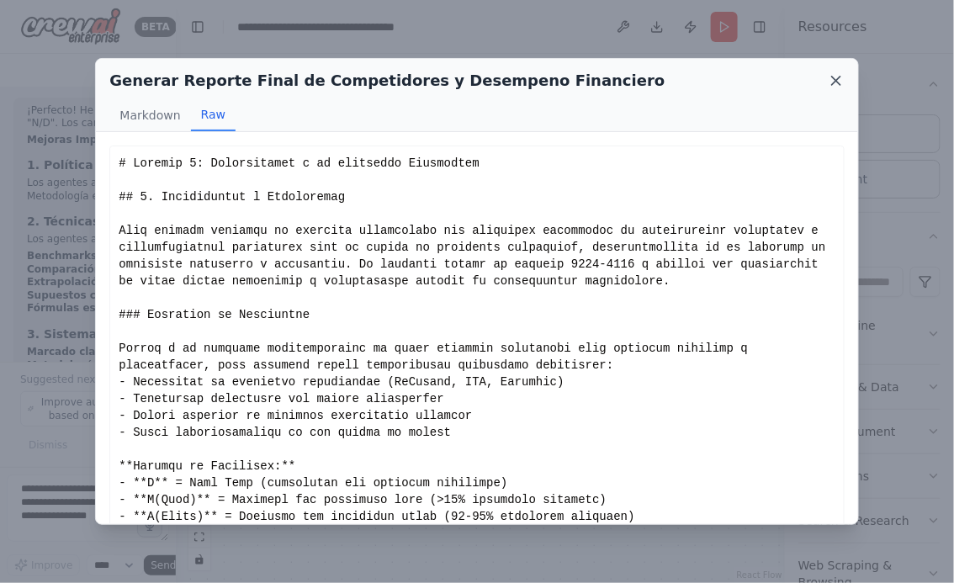
click at [836, 82] on icon at bounding box center [836, 81] width 8 height 8
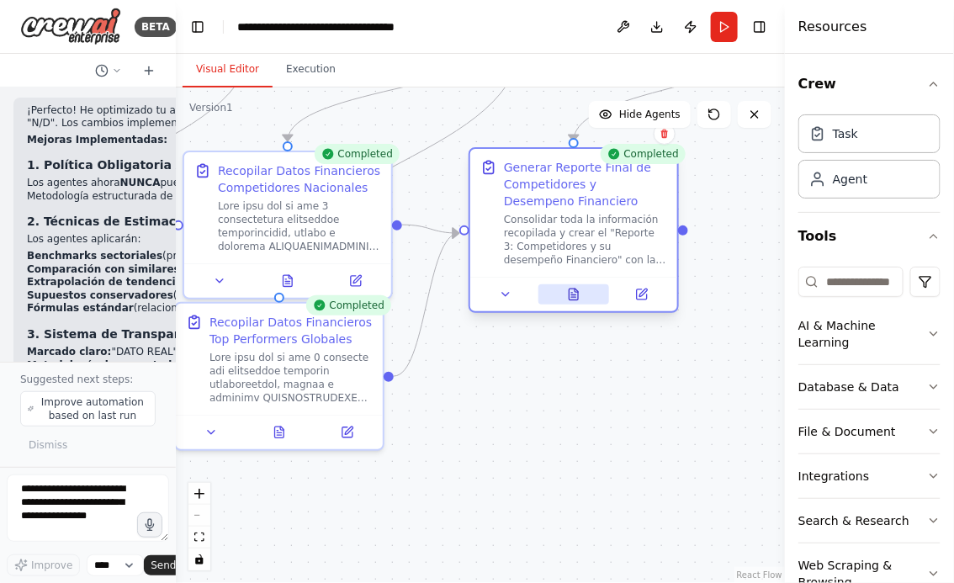
click at [575, 301] on button at bounding box center [575, 294] width 72 height 20
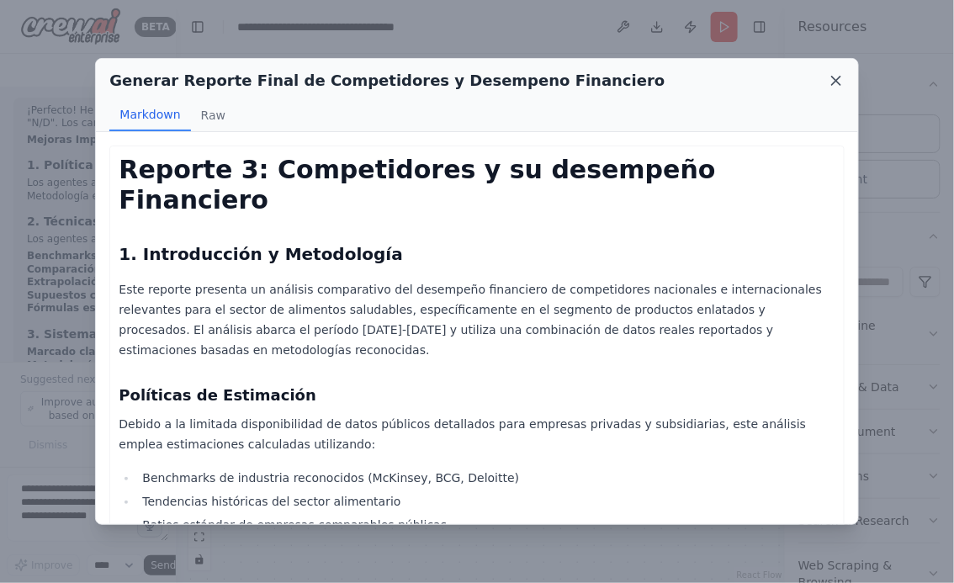
click at [839, 79] on icon at bounding box center [836, 80] width 17 height 17
